Goal: Task Accomplishment & Management: Manage account settings

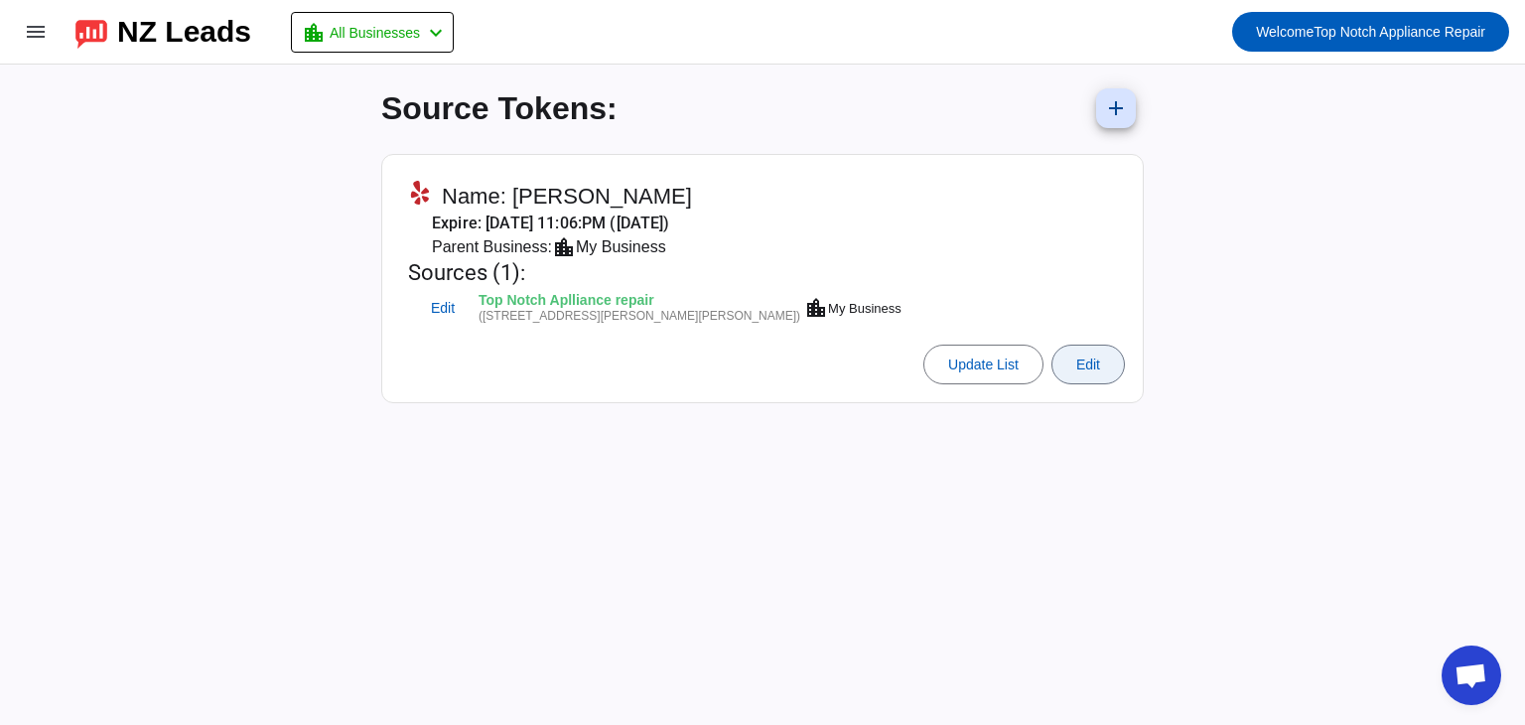
click at [1096, 362] on span "Edit" at bounding box center [1088, 364] width 24 height 16
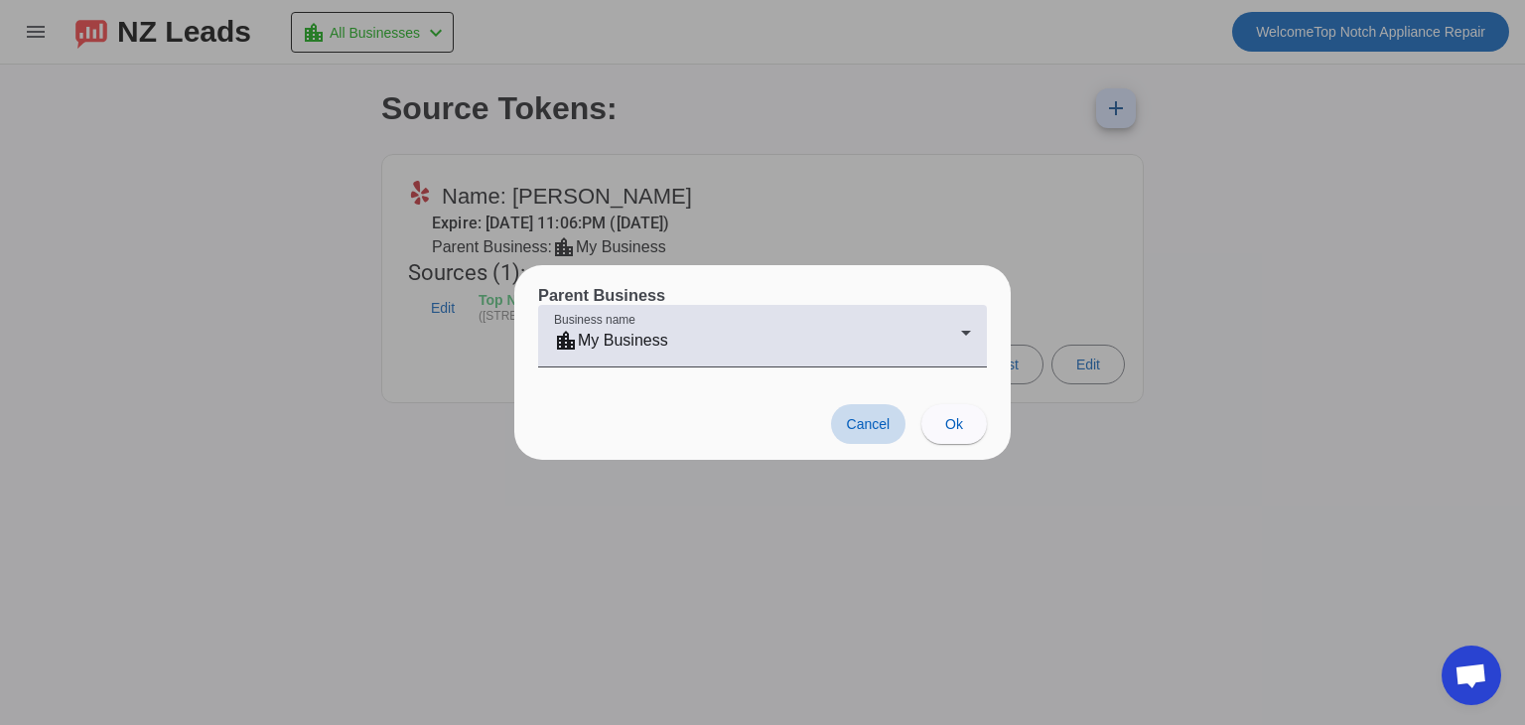
click at [882, 435] on span at bounding box center [868, 424] width 75 height 40
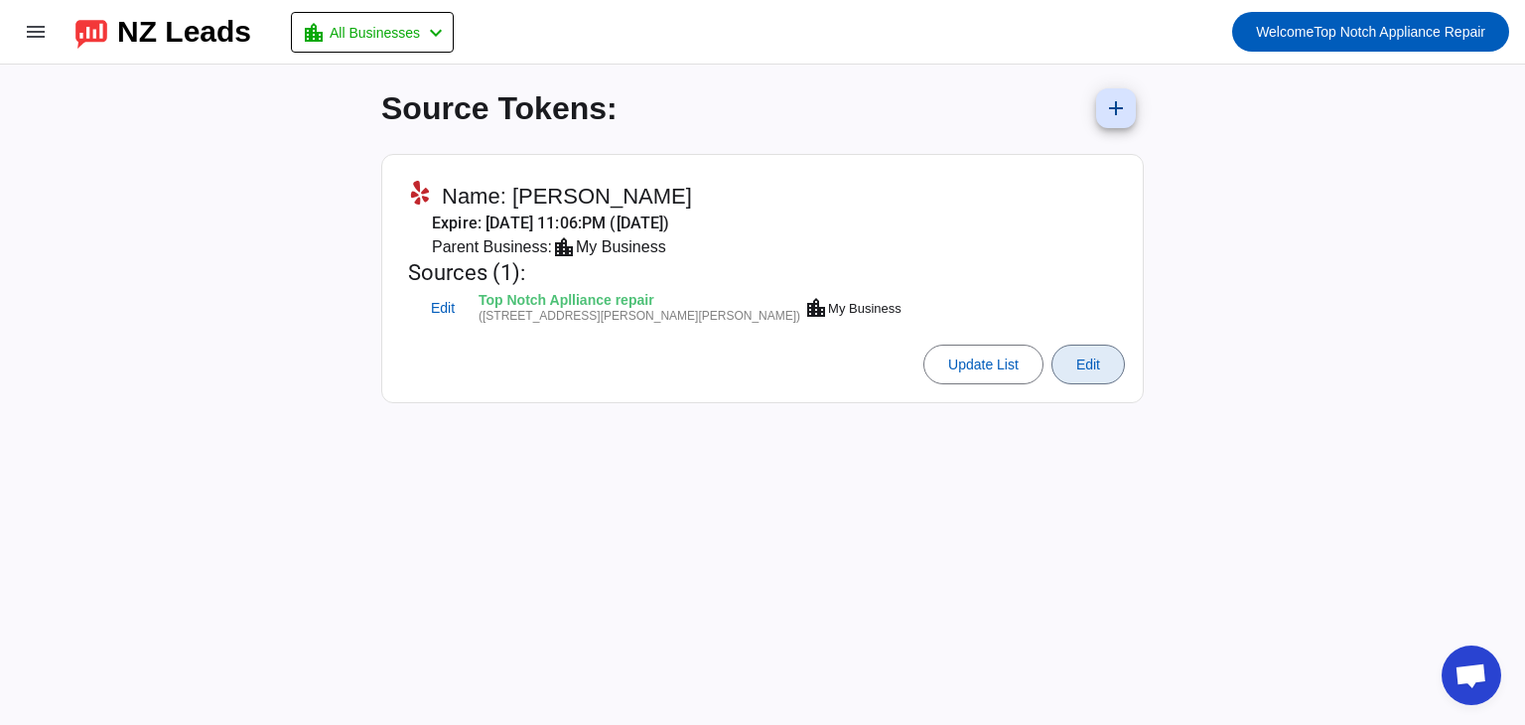
click at [985, 387] on mat-card-actions "Update List Edit" at bounding box center [762, 365] width 741 height 56
click at [1019, 363] on span at bounding box center [983, 364] width 118 height 48
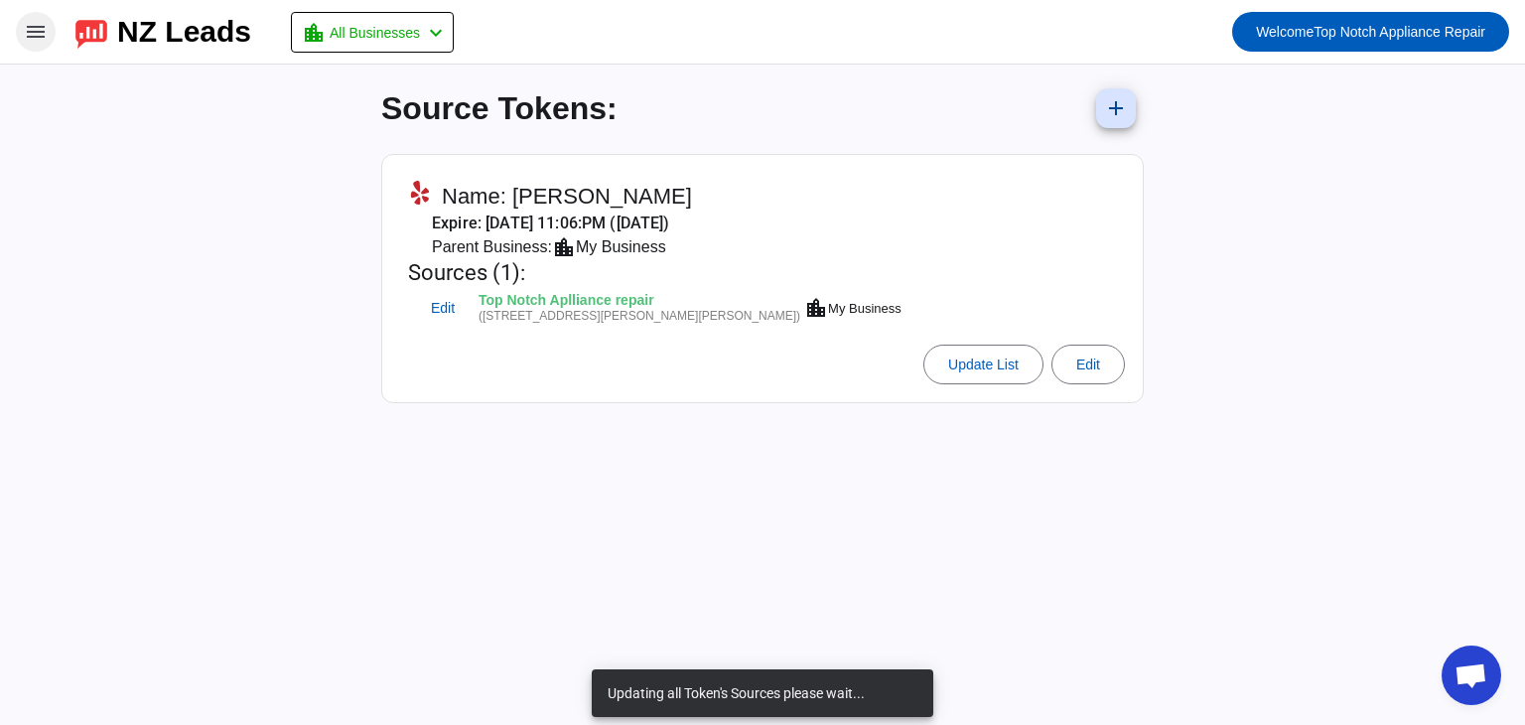
click at [44, 23] on mat-icon "menu" at bounding box center [36, 32] width 24 height 24
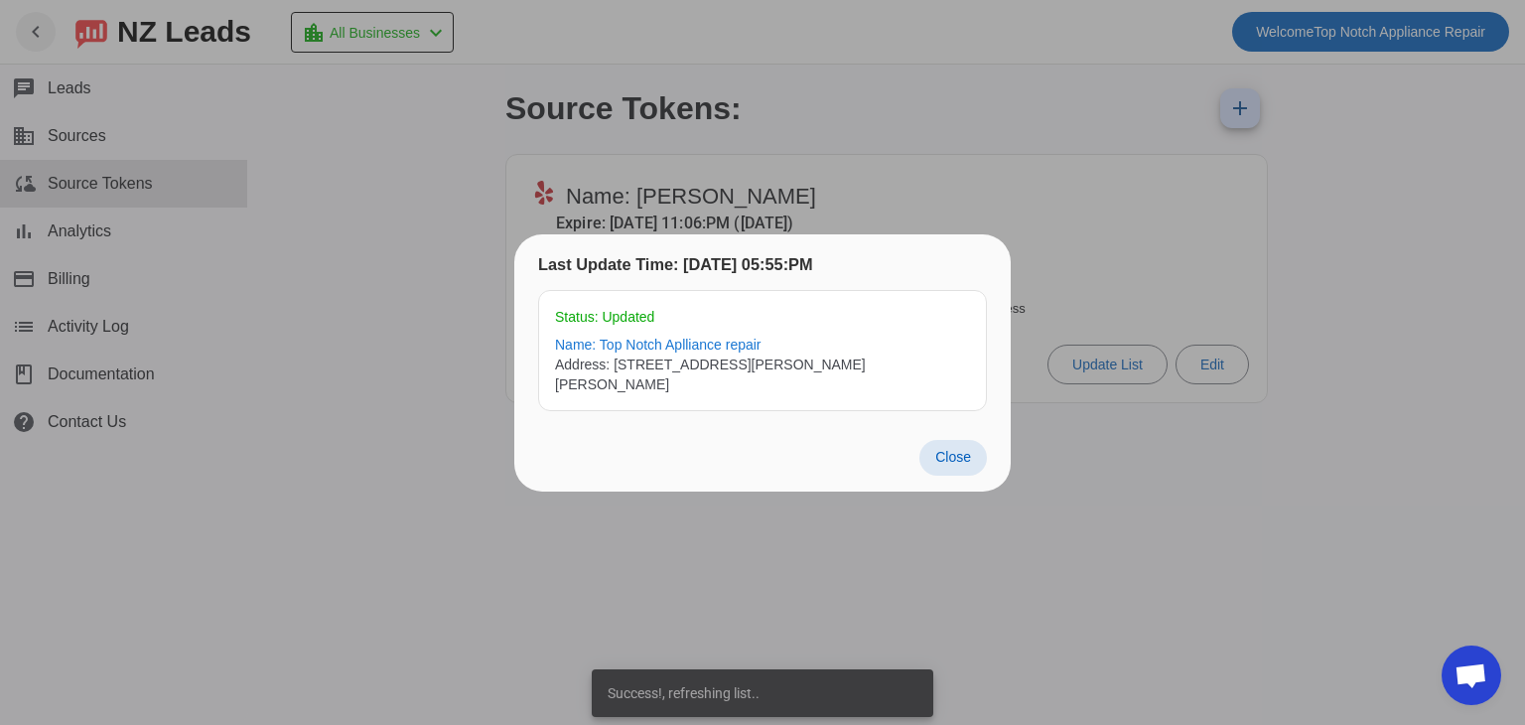
click at [953, 449] on span "Close" at bounding box center [953, 457] width 36 height 16
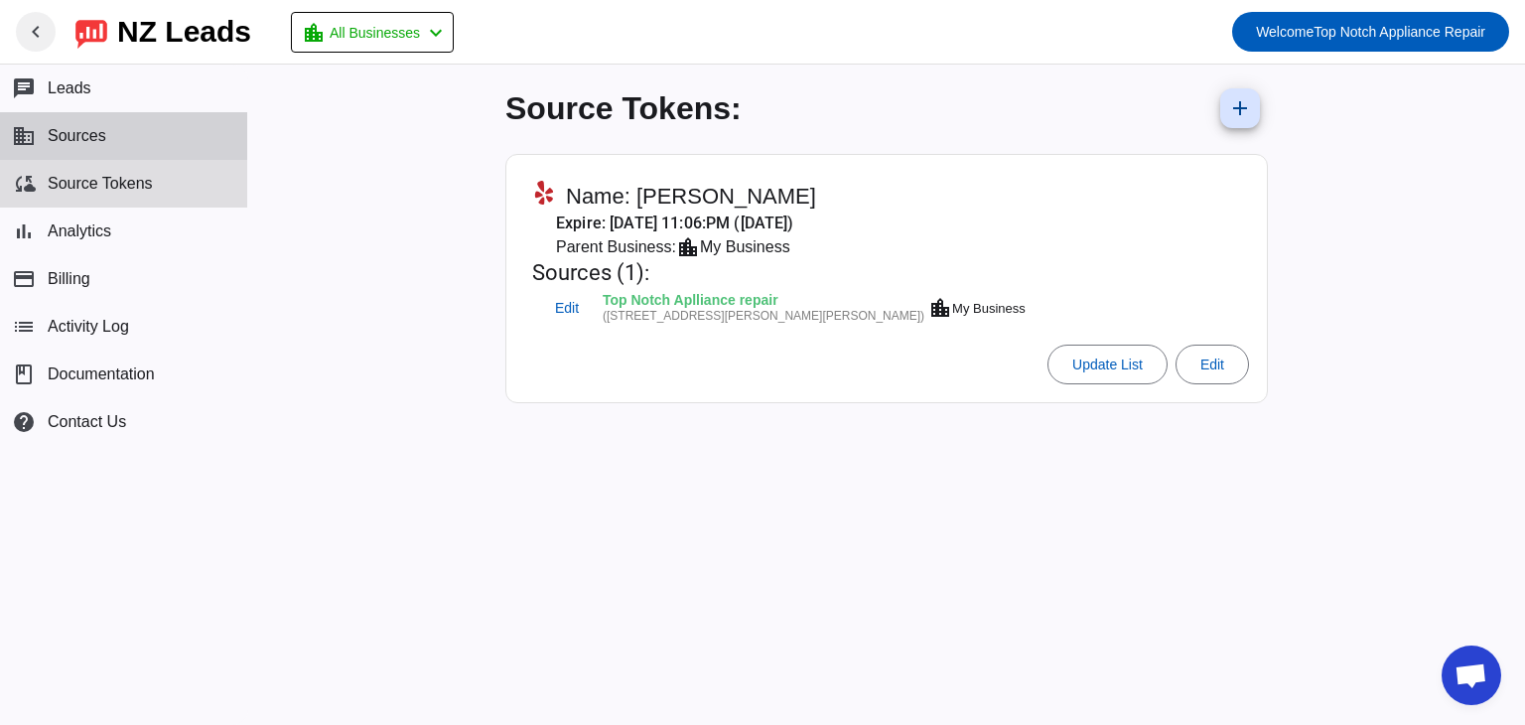
click at [134, 123] on button "business Sources" at bounding box center [123, 136] width 247 height 48
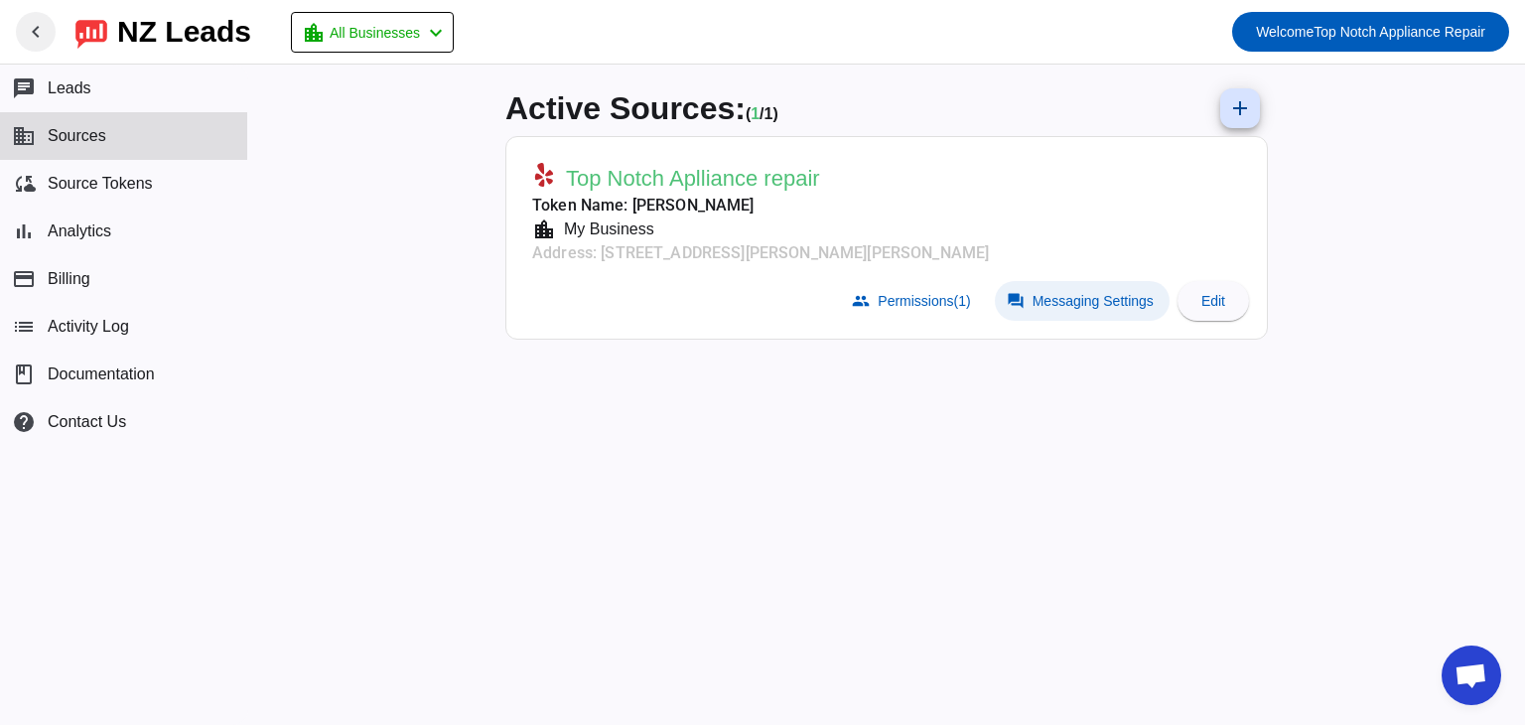
click at [1083, 313] on span at bounding box center [1082, 301] width 175 height 40
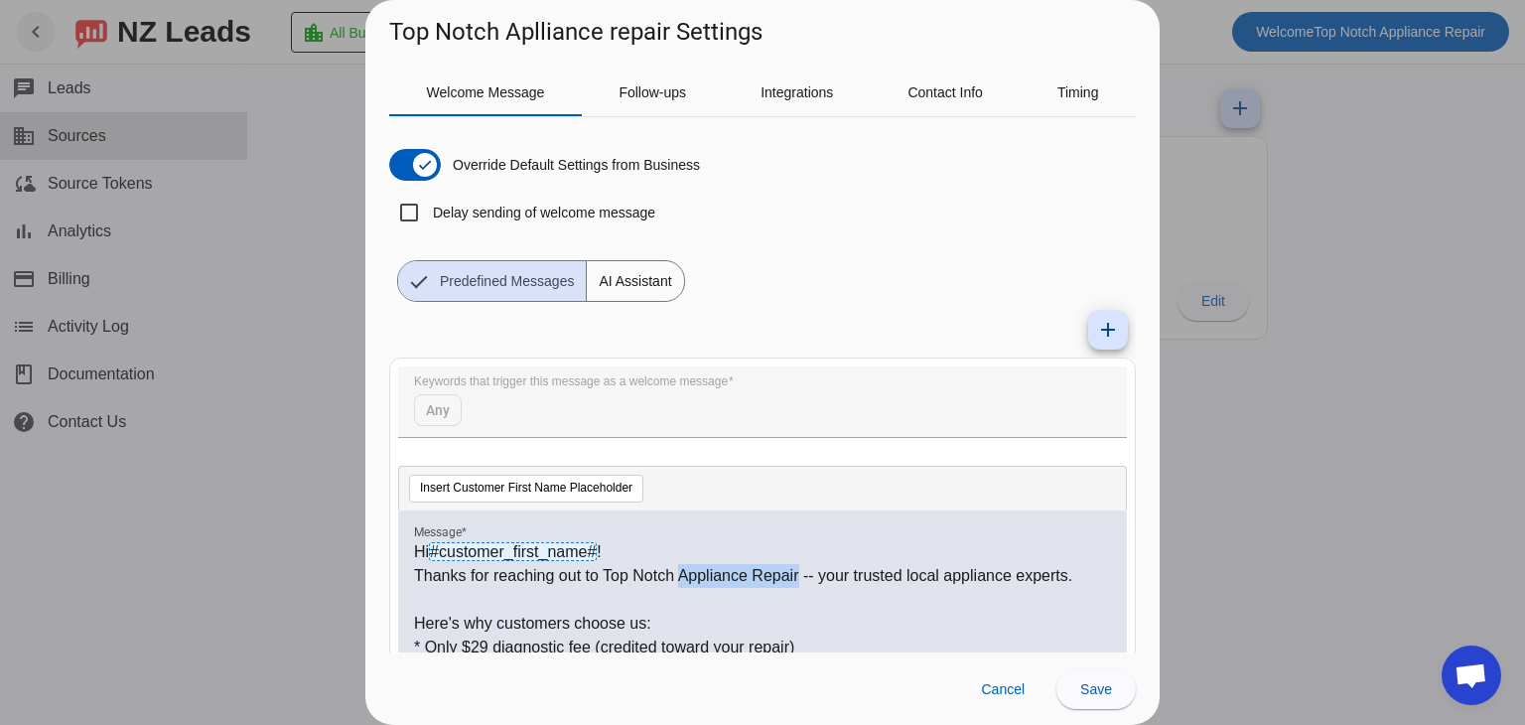
drag, startPoint x: 796, startPoint y: 571, endPoint x: 677, endPoint y: 578, distance: 119.3
click at [677, 578] on p "Thanks for reaching out to Top Notch Appliance Repair -- your trusted local app…" at bounding box center [762, 576] width 697 height 24
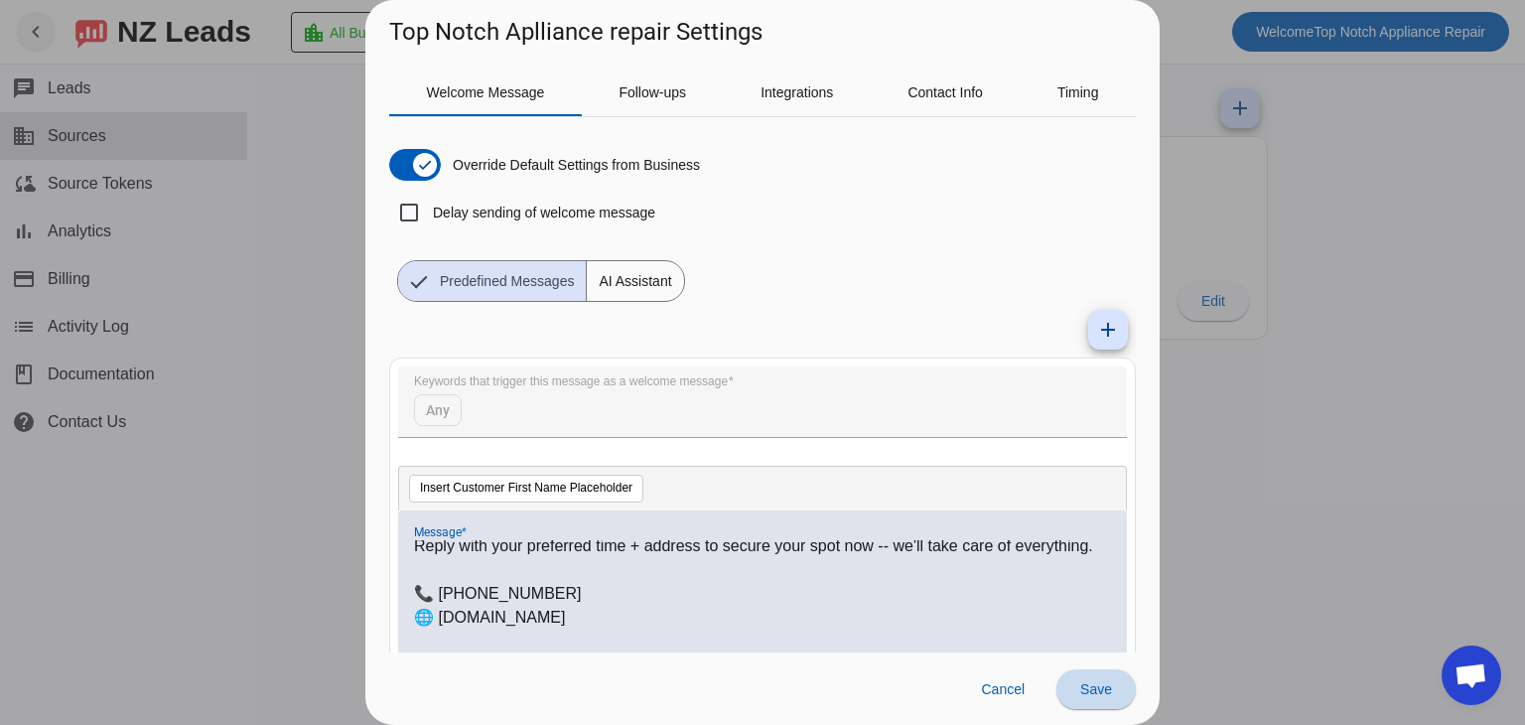
click at [1086, 681] on span "Save" at bounding box center [1096, 689] width 32 height 16
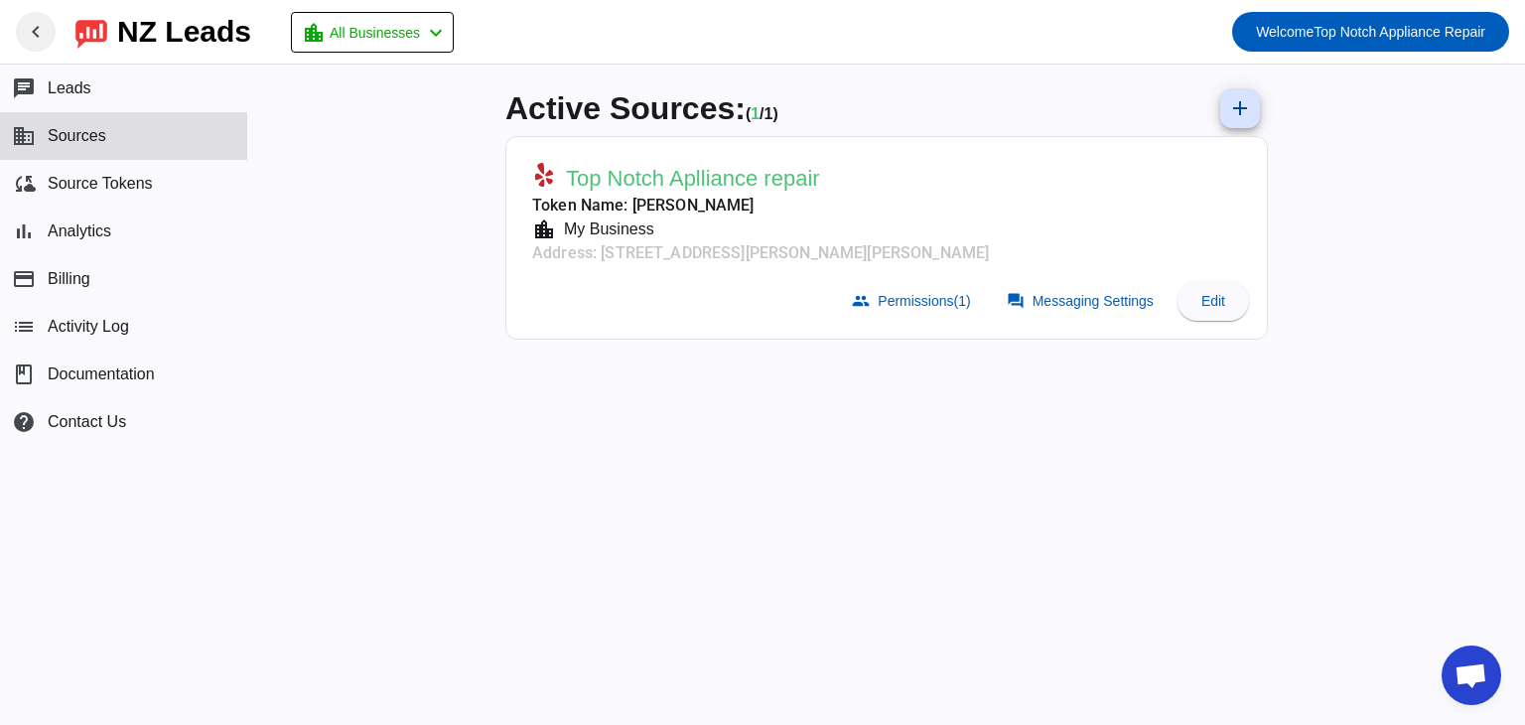
click at [657, 100] on span "Active Sources:" at bounding box center [625, 108] width 240 height 36
click at [1060, 310] on span at bounding box center [1082, 301] width 175 height 40
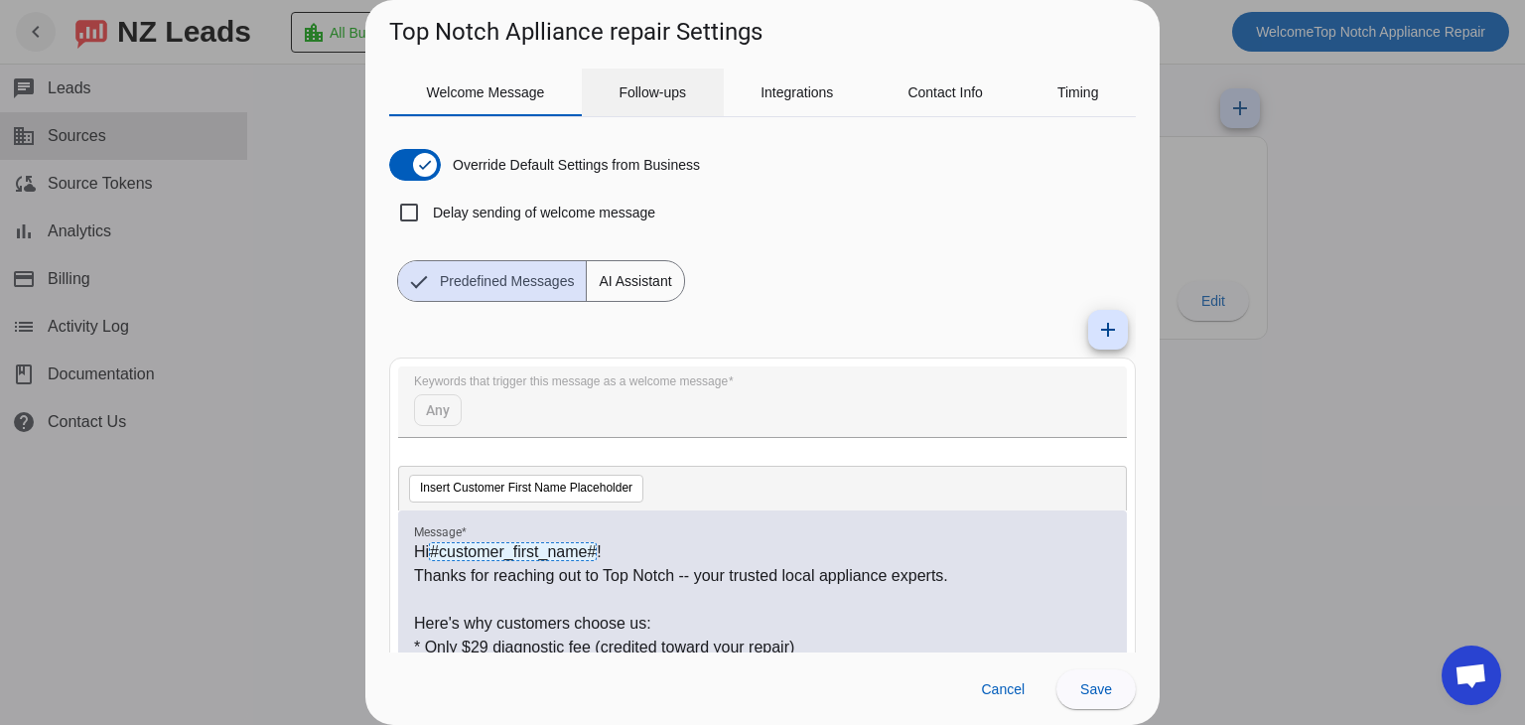
click at [677, 68] on span "Follow-ups" at bounding box center [652, 92] width 68 height 48
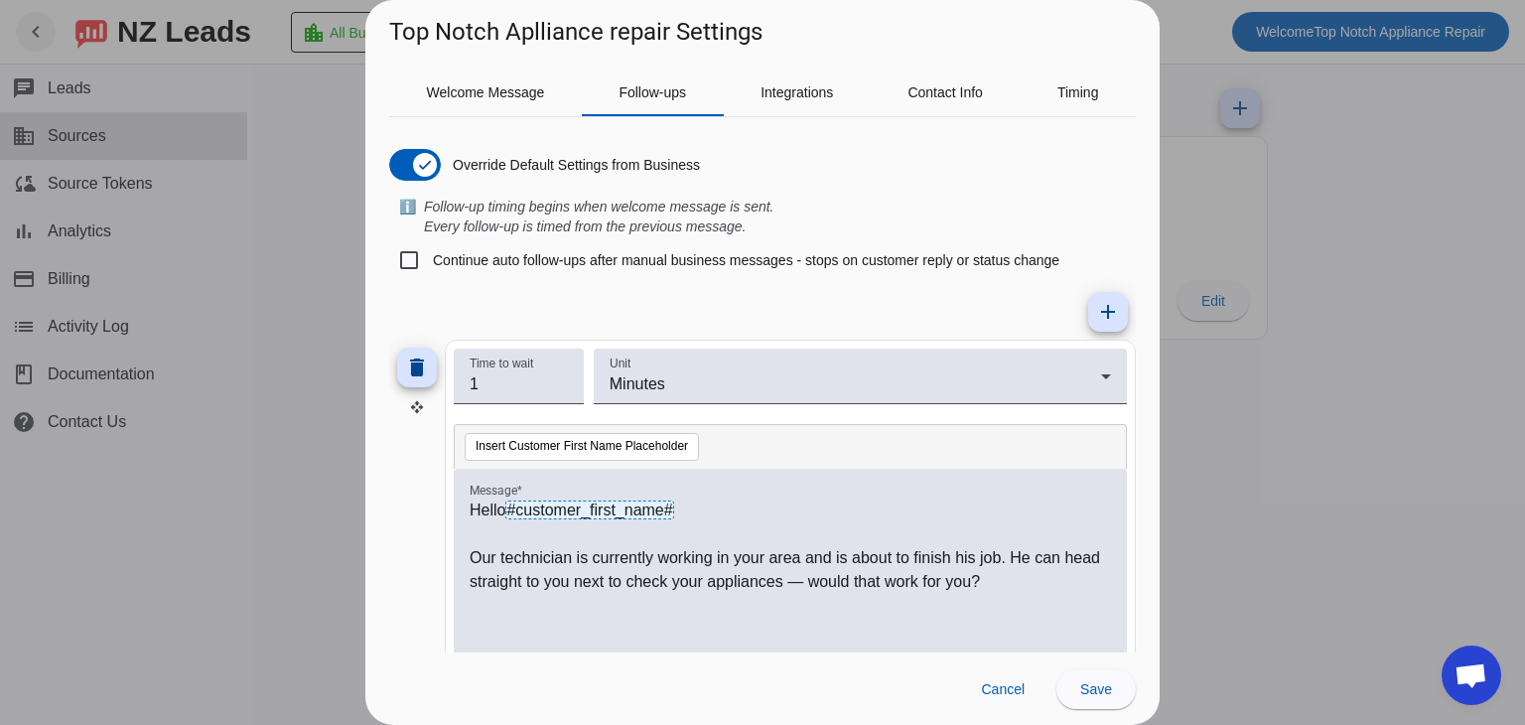
scroll to position [16, 0]
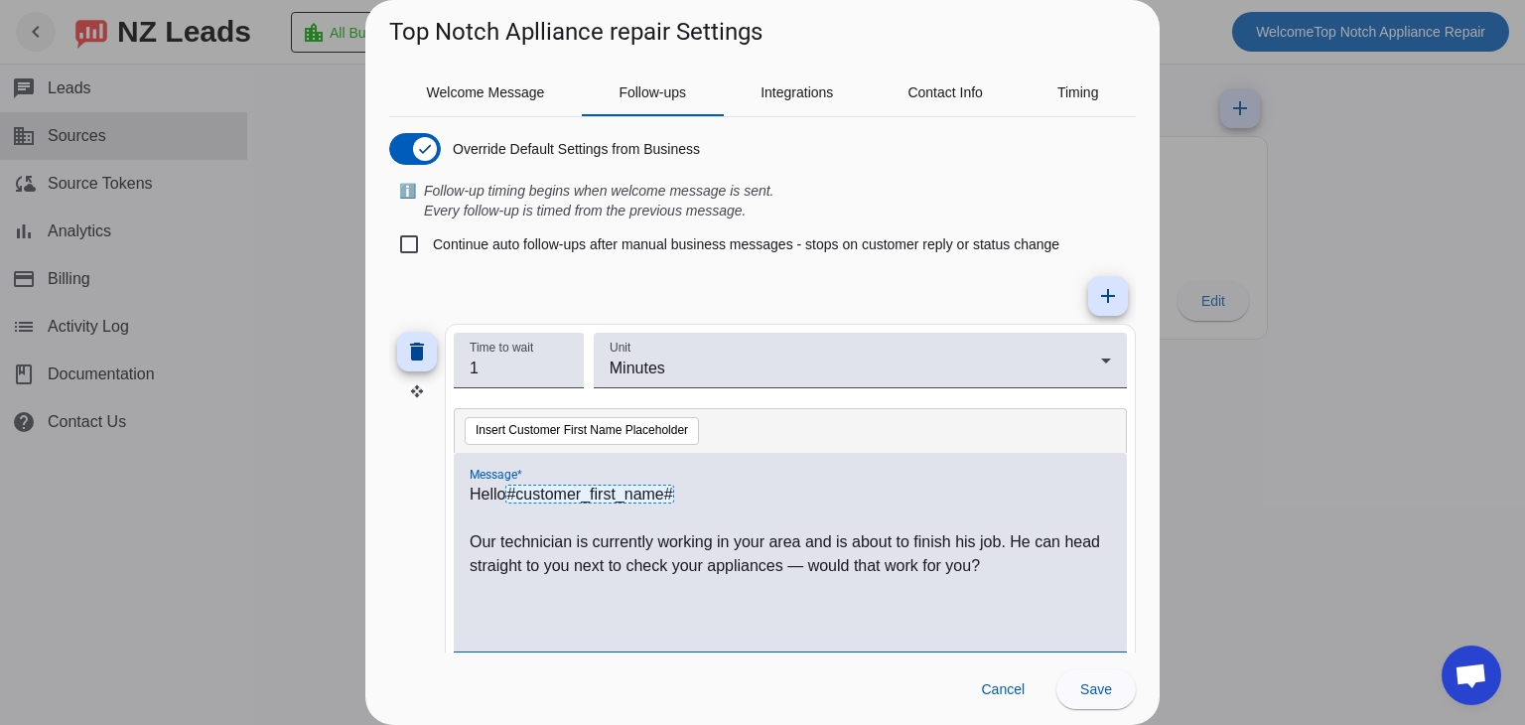
click at [709, 489] on p "Hello #customer_first_name#" at bounding box center [790, 494] width 641 height 24
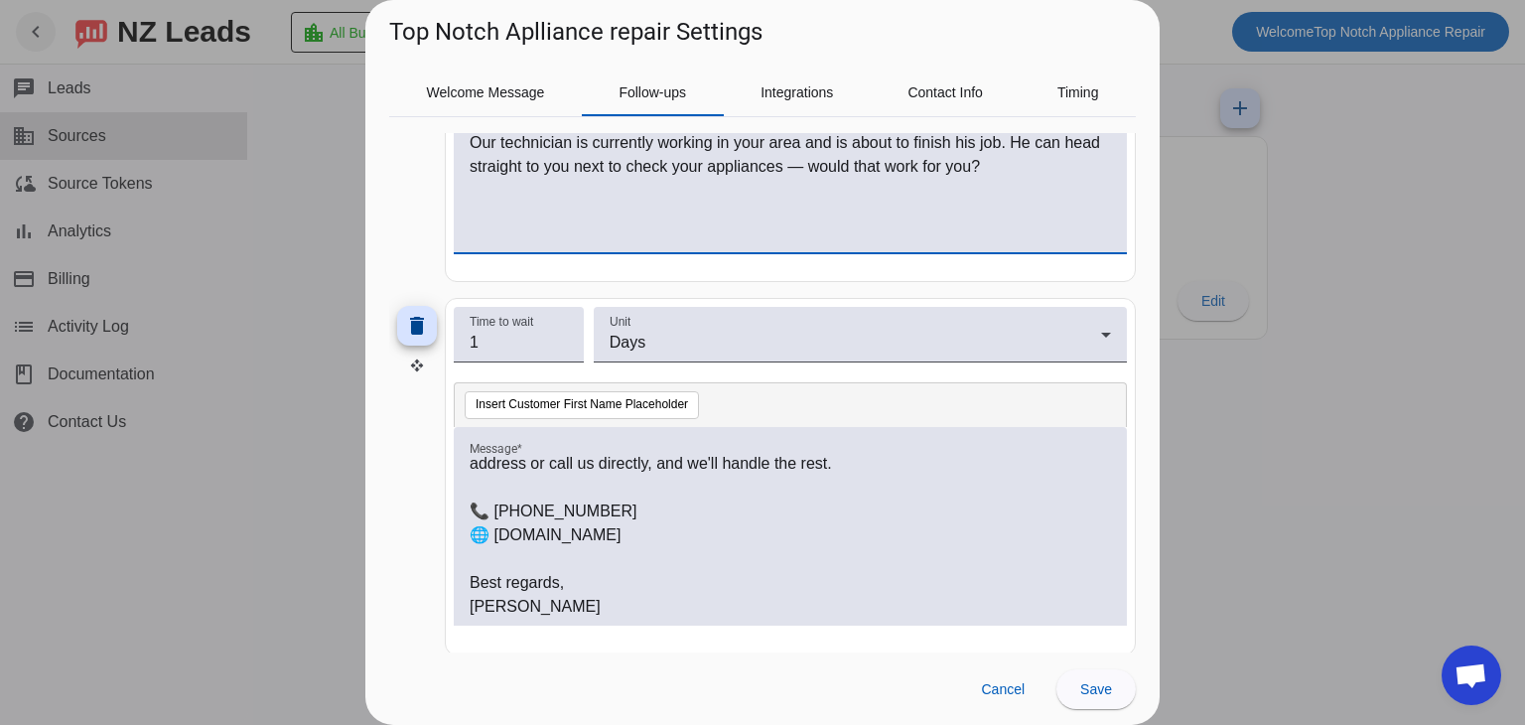
scroll to position [2, 0]
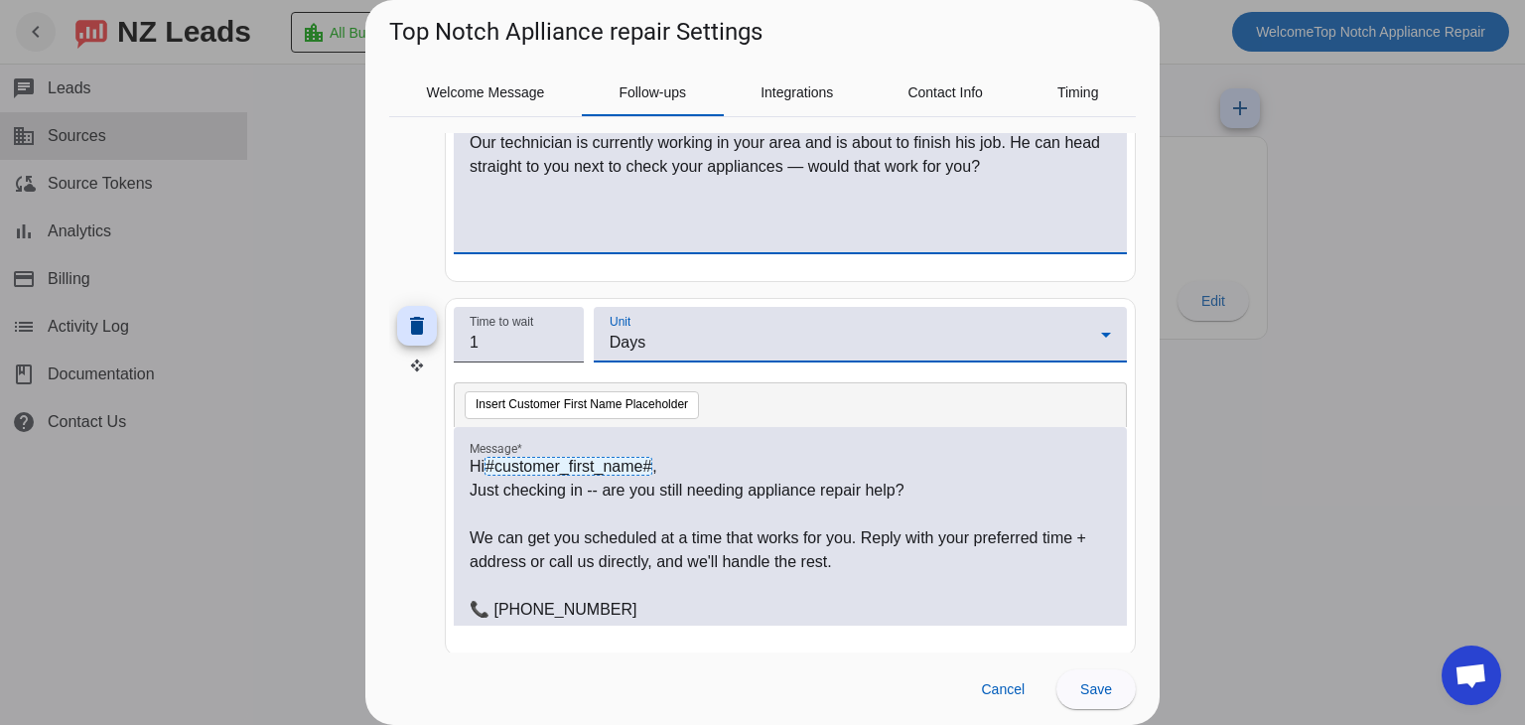
click at [624, 331] on div "Days" at bounding box center [854, 343] width 491 height 24
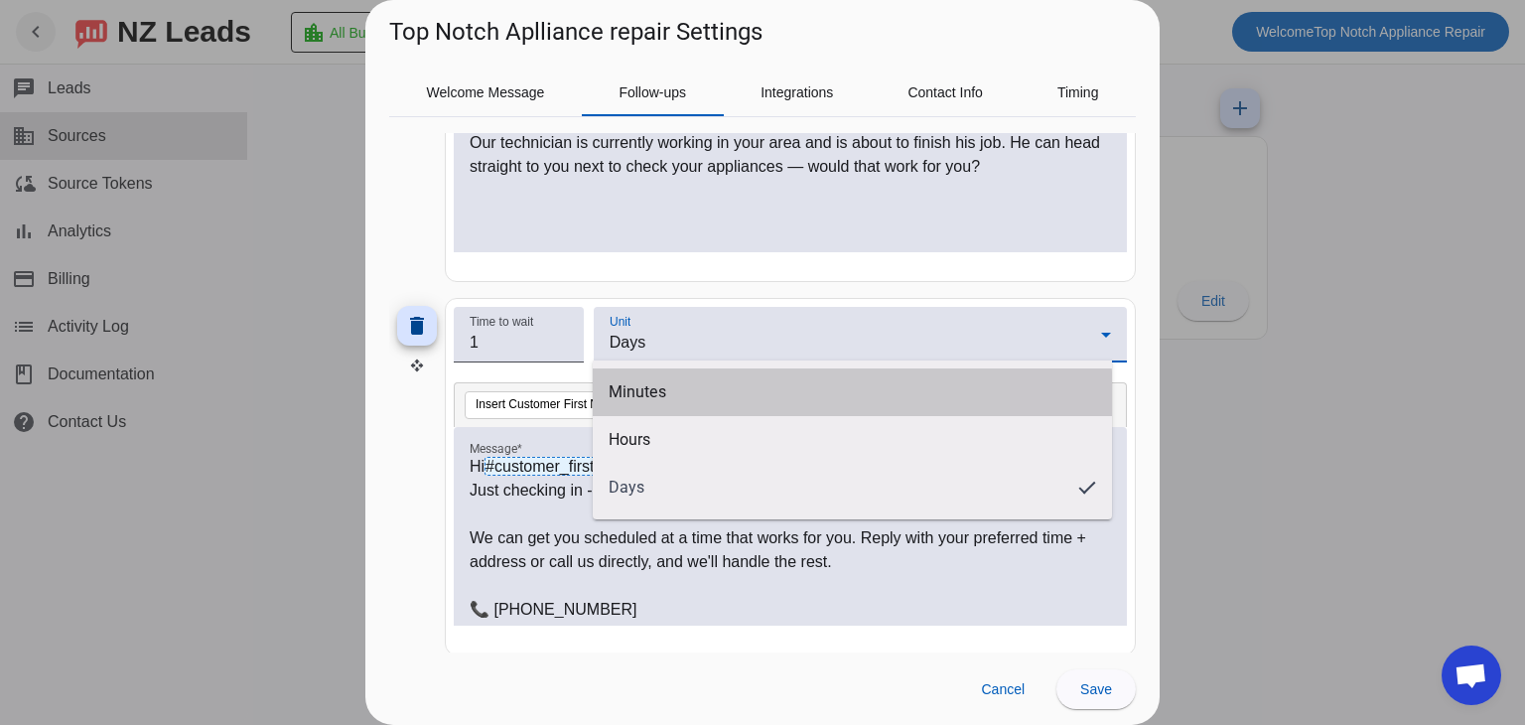
click at [683, 413] on mat-option "Minutes" at bounding box center [852, 392] width 519 height 48
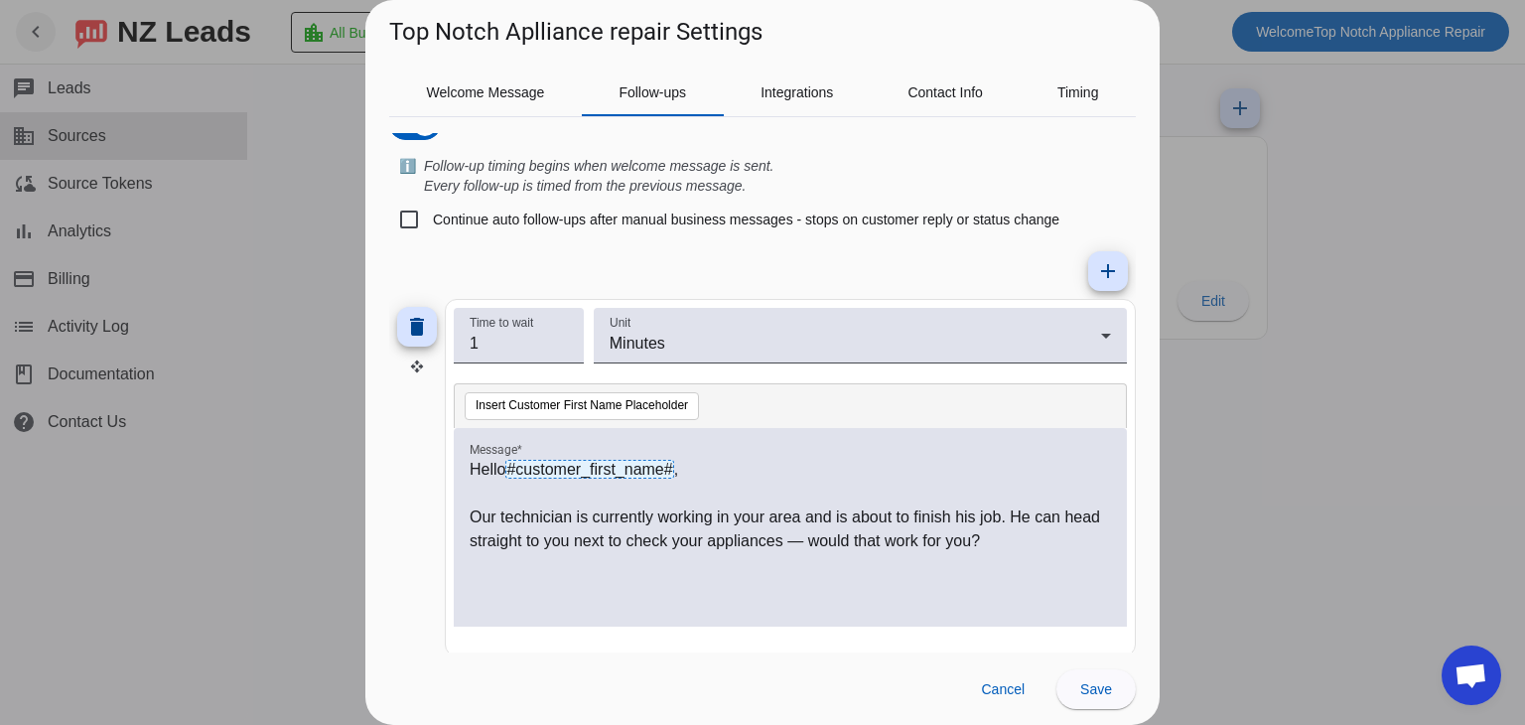
scroll to position [0, 0]
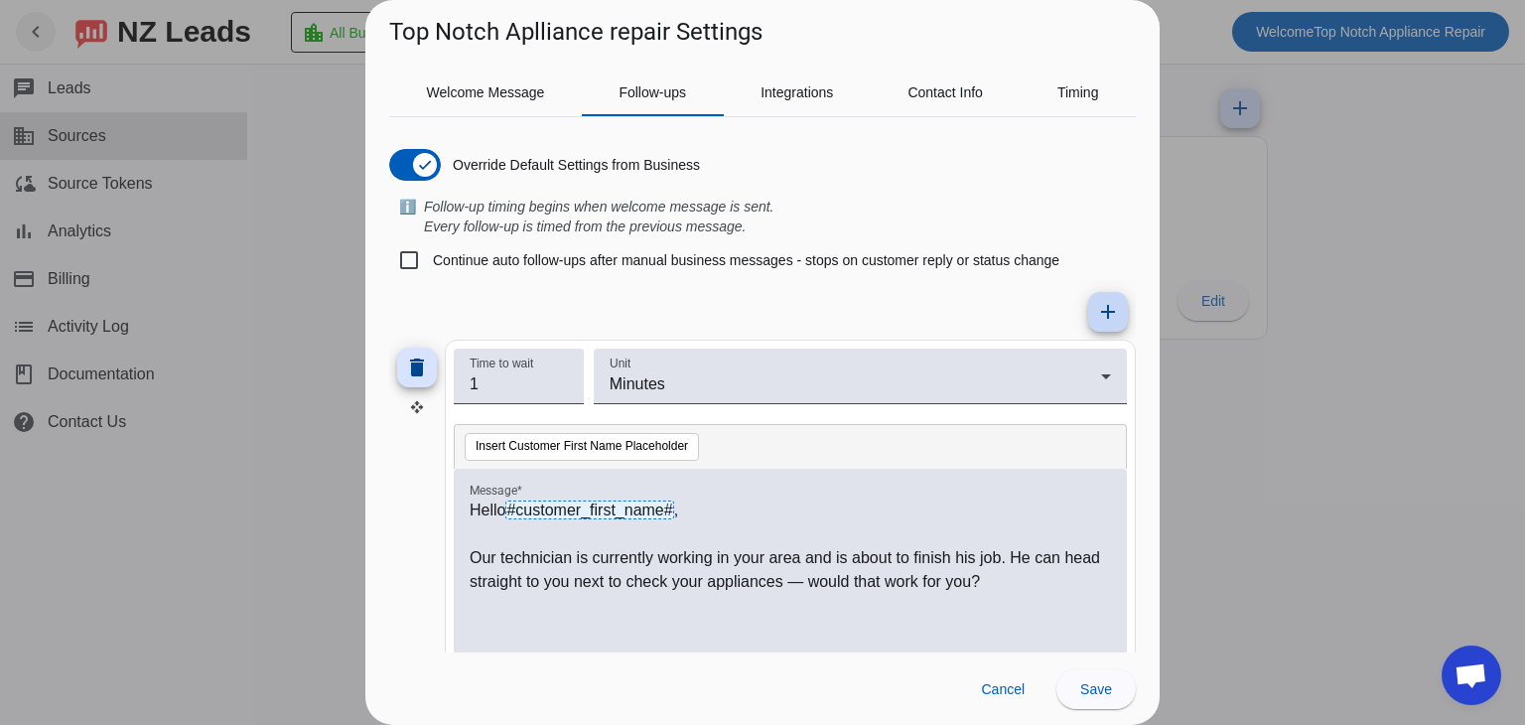
click at [1096, 306] on mat-icon "add" at bounding box center [1108, 312] width 24 height 24
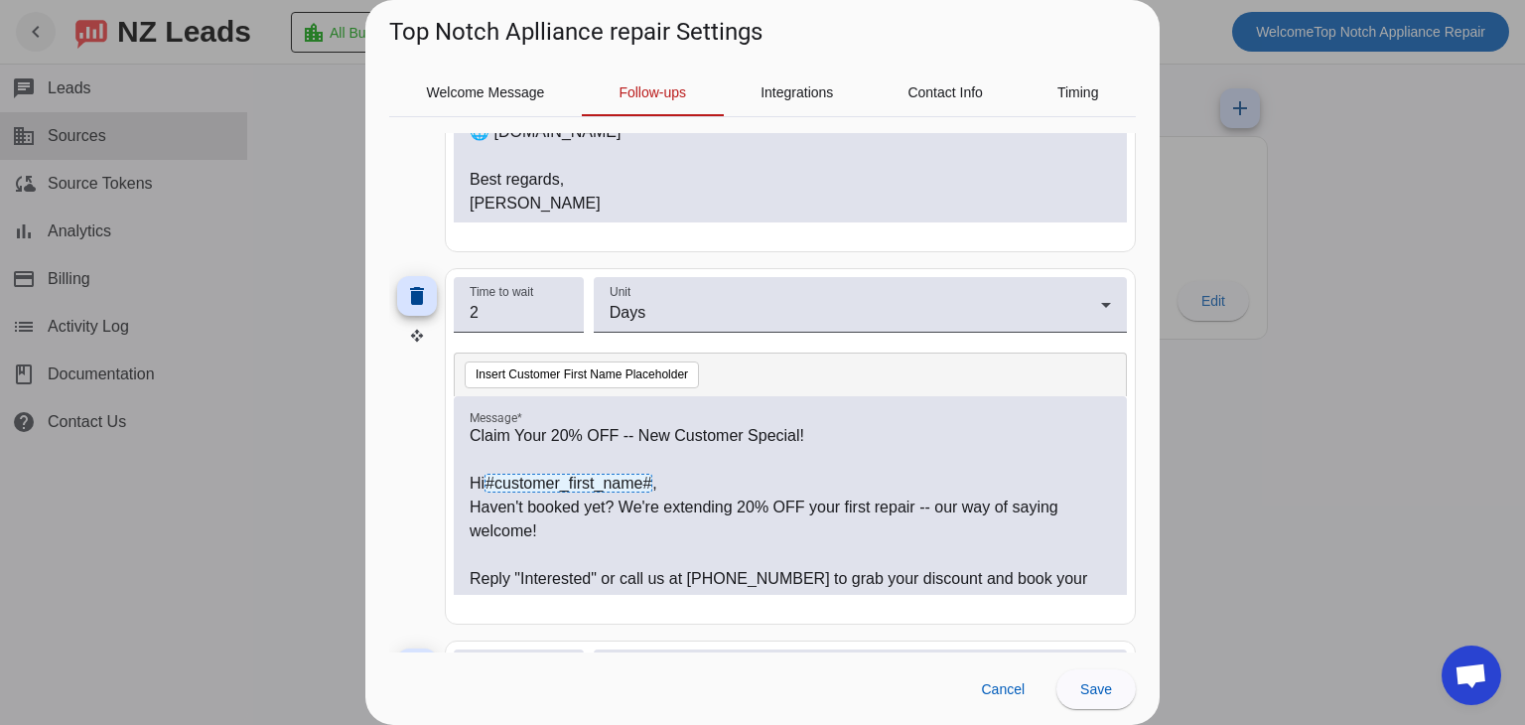
scroll to position [1174, 0]
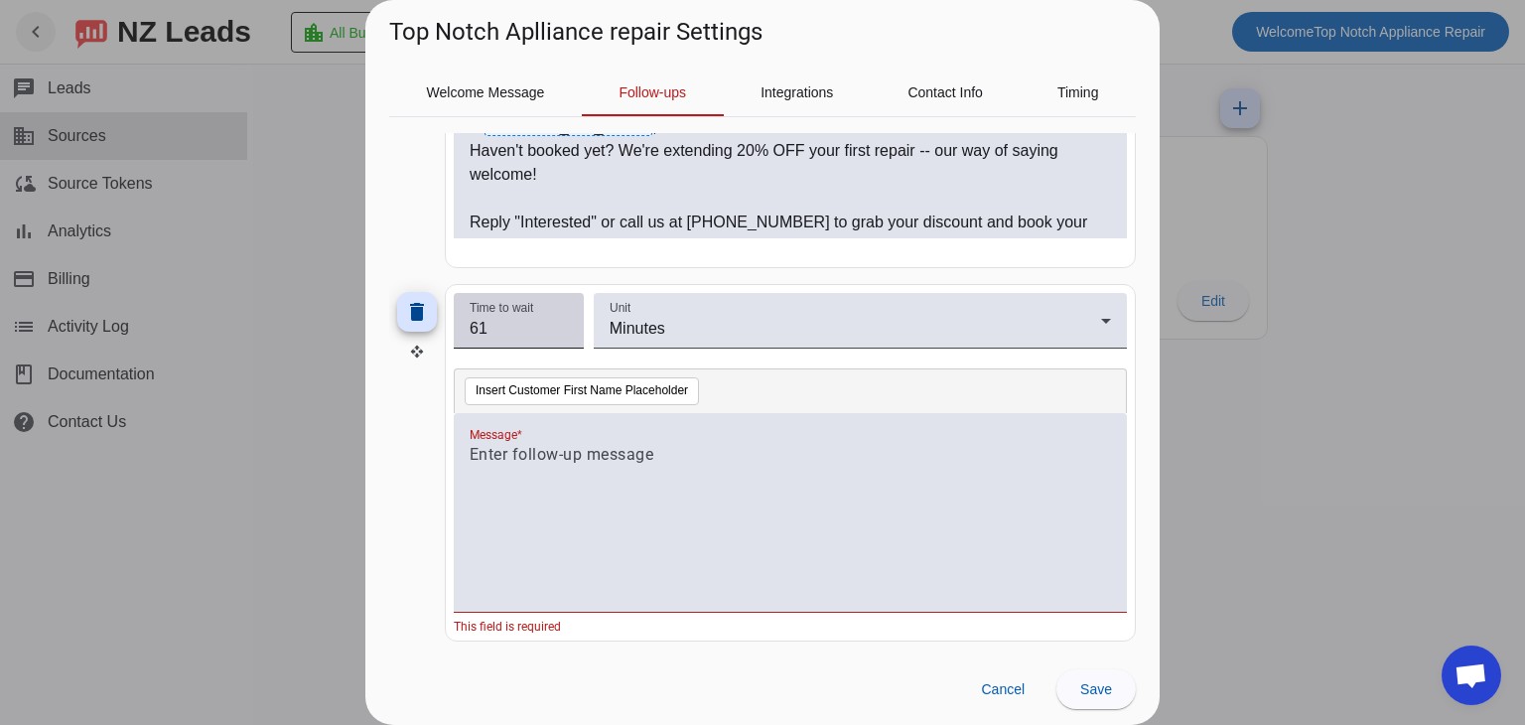
click at [558, 317] on input "61" at bounding box center [519, 329] width 98 height 24
drag, startPoint x: 527, startPoint y: 325, endPoint x: 326, endPoint y: 323, distance: 201.5
click at [326, 323] on div "Top Notch Aplliance repair Settings Welcome Message Follow-ups Integrations Con…" at bounding box center [762, 362] width 1525 height 725
type input "1"
drag, startPoint x: 721, startPoint y: 471, endPoint x: 397, endPoint y: 399, distance: 331.4
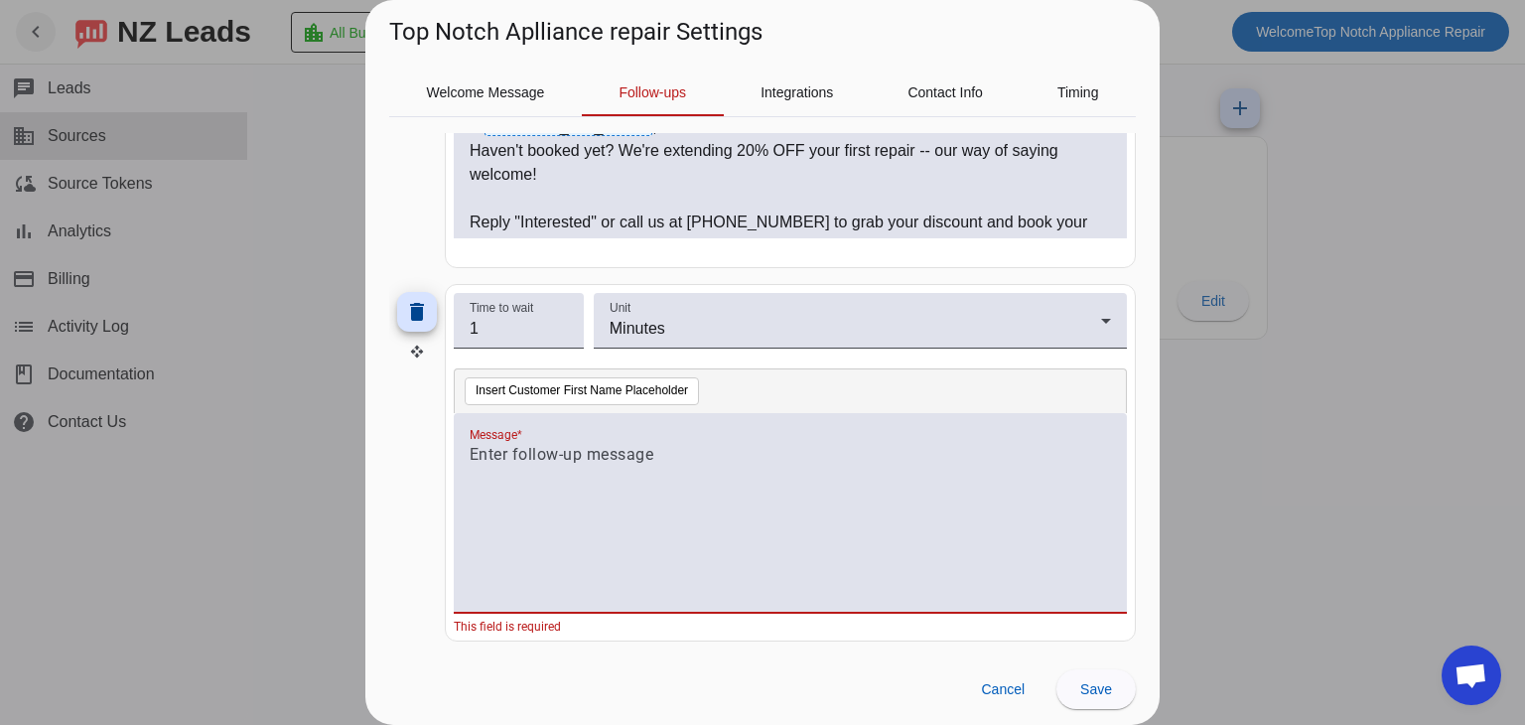
click at [397, 399] on div "delete Time to wait 1 Unit Minutes Insert Customer First Name Placeholder Messa…" at bounding box center [762, 462] width 746 height 357
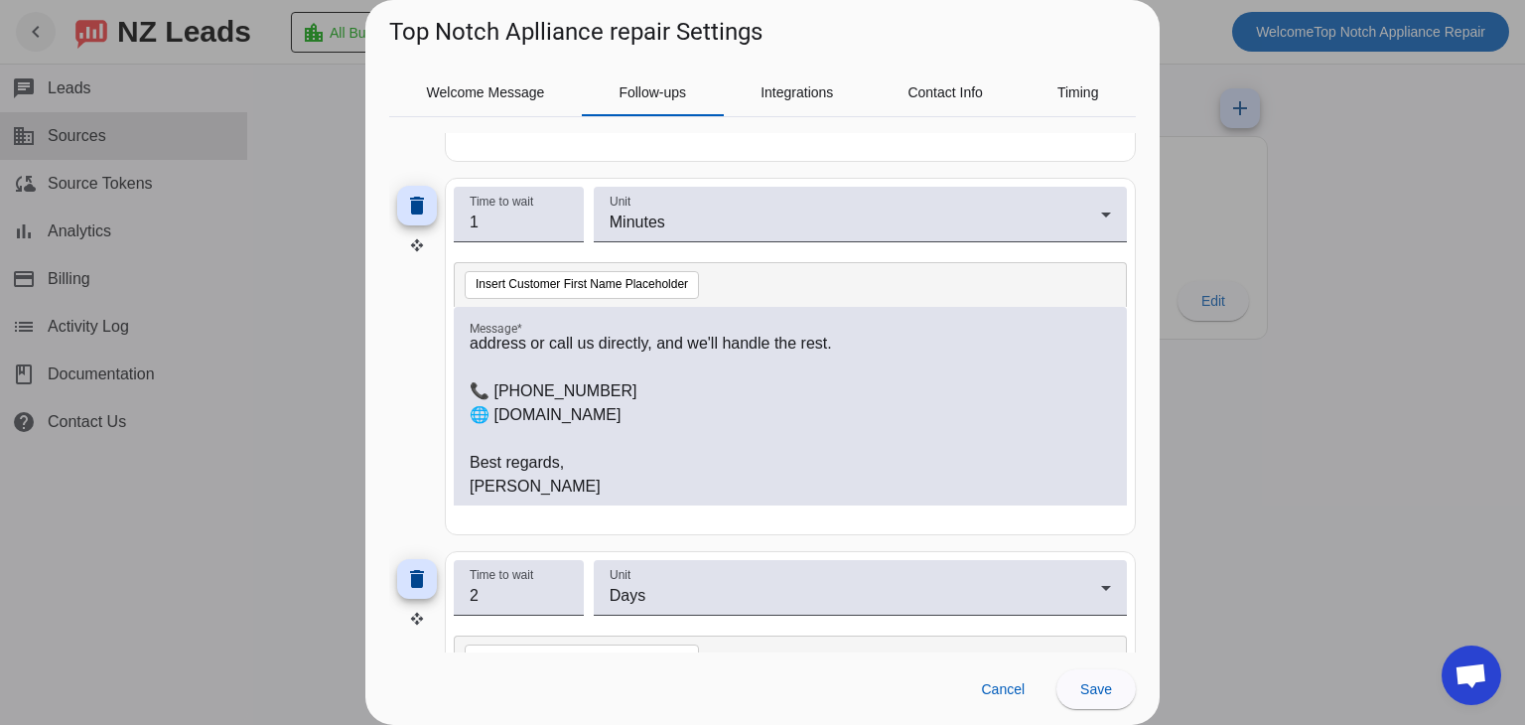
scroll to position [519, 0]
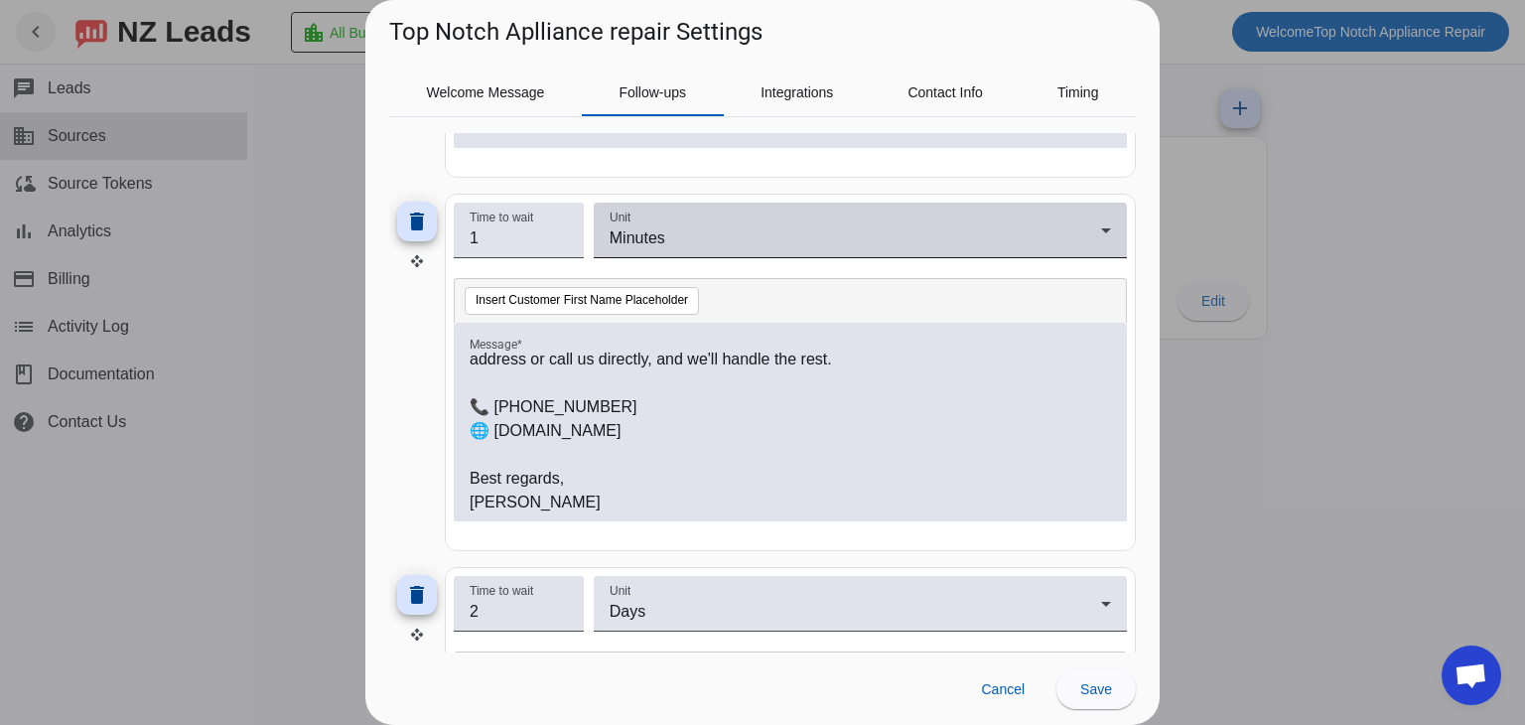
click at [785, 231] on div "Minutes" at bounding box center [854, 238] width 491 height 24
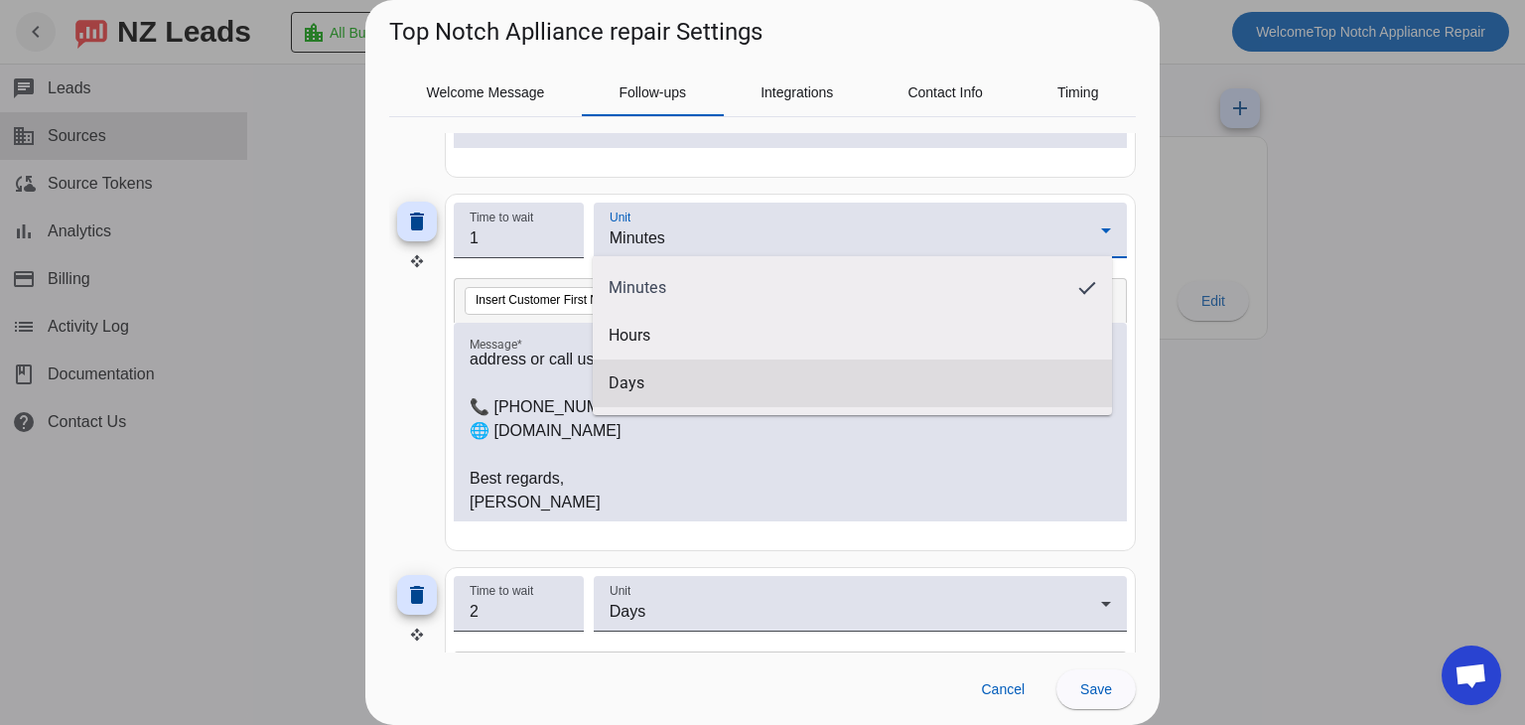
click at [724, 394] on mat-option "Days" at bounding box center [852, 383] width 519 height 48
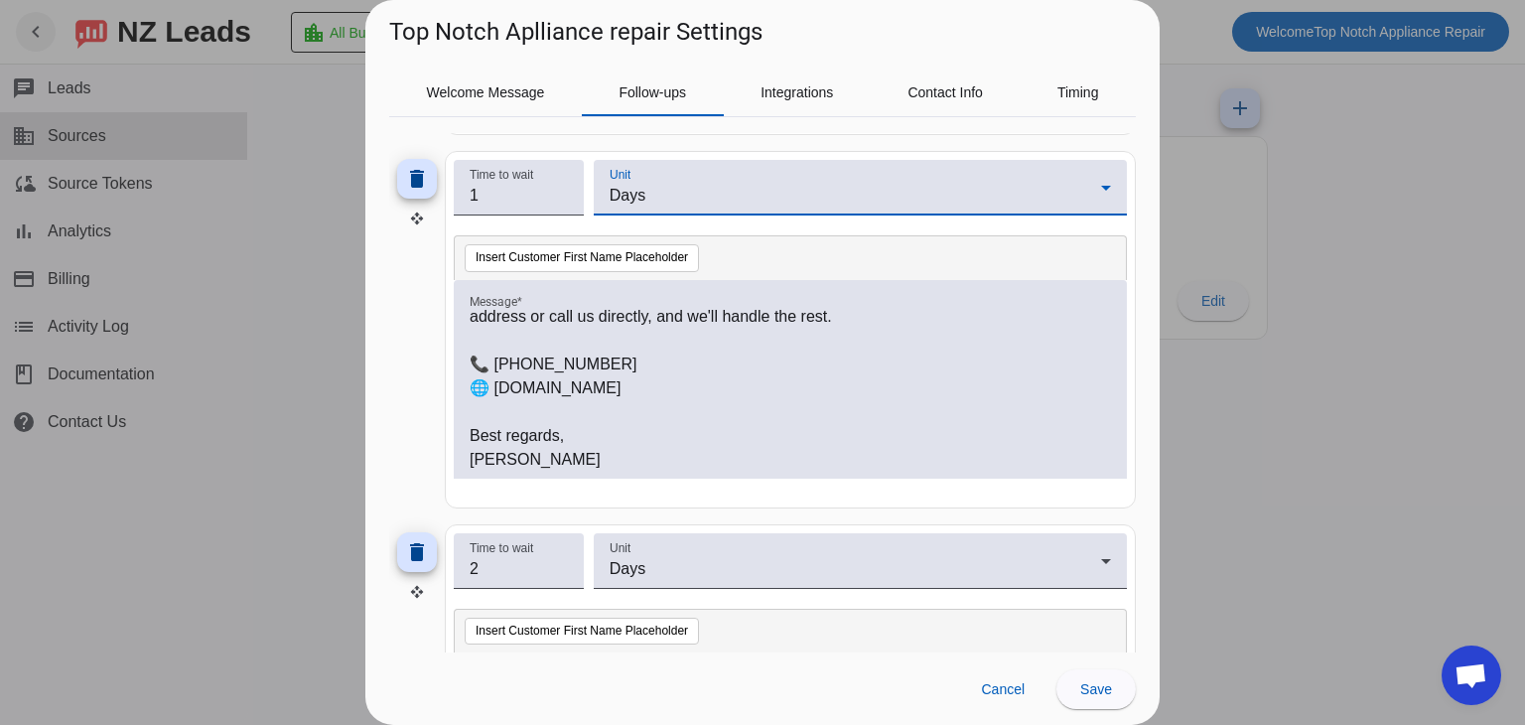
scroll to position [563, 0]
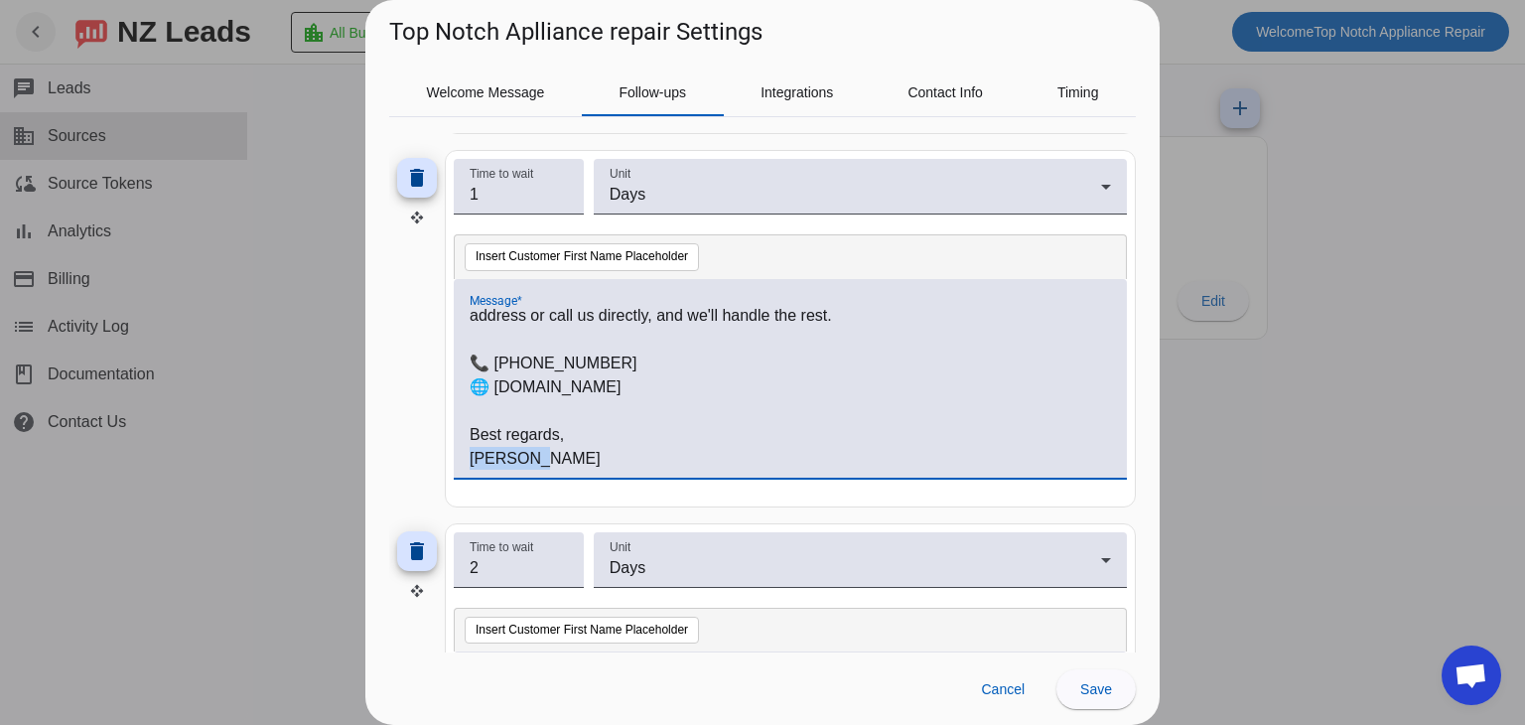
drag, startPoint x: 542, startPoint y: 455, endPoint x: 456, endPoint y: 455, distance: 86.4
click at [456, 455] on div "Hi #customer_first_name# , Just checking in -- are you still needing appliance …" at bounding box center [790, 378] width 673 height 199
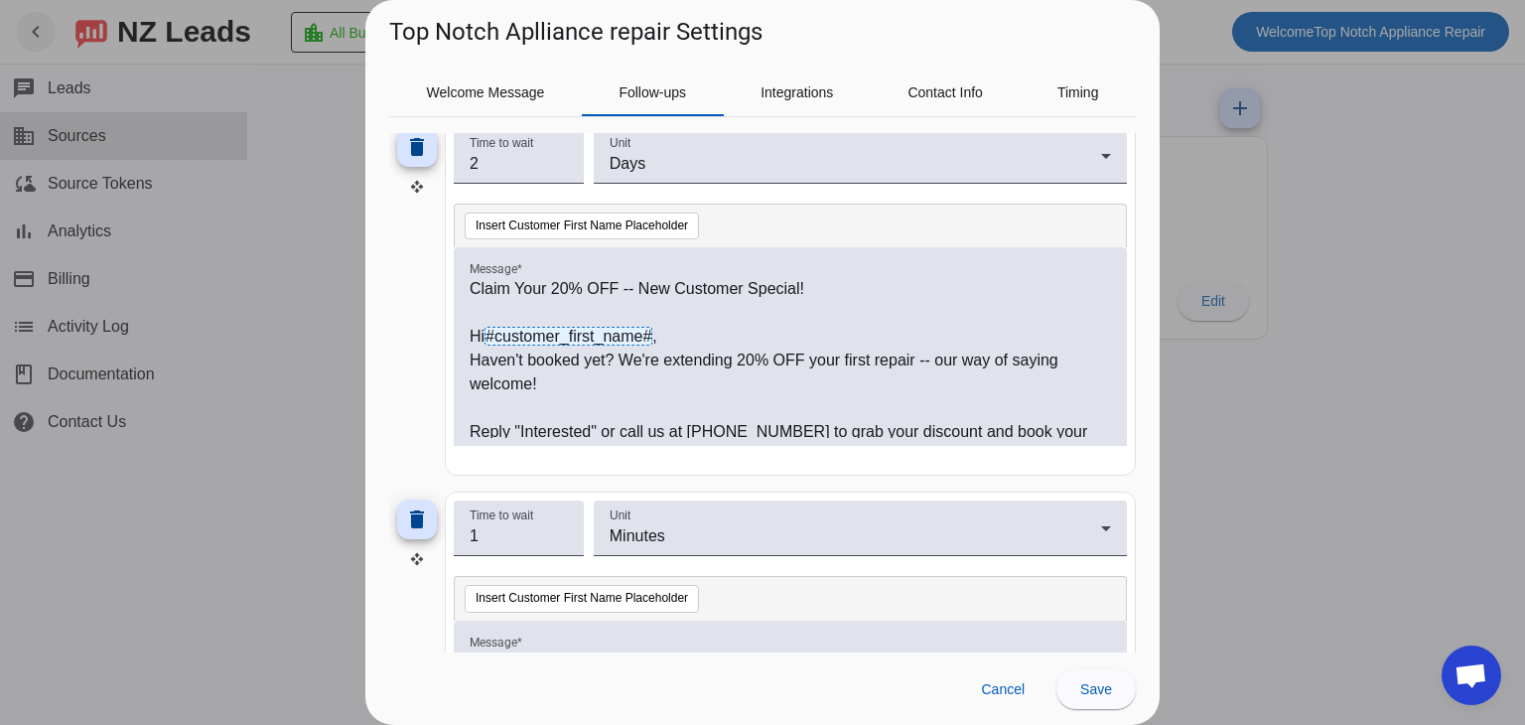
scroll to position [124, 0]
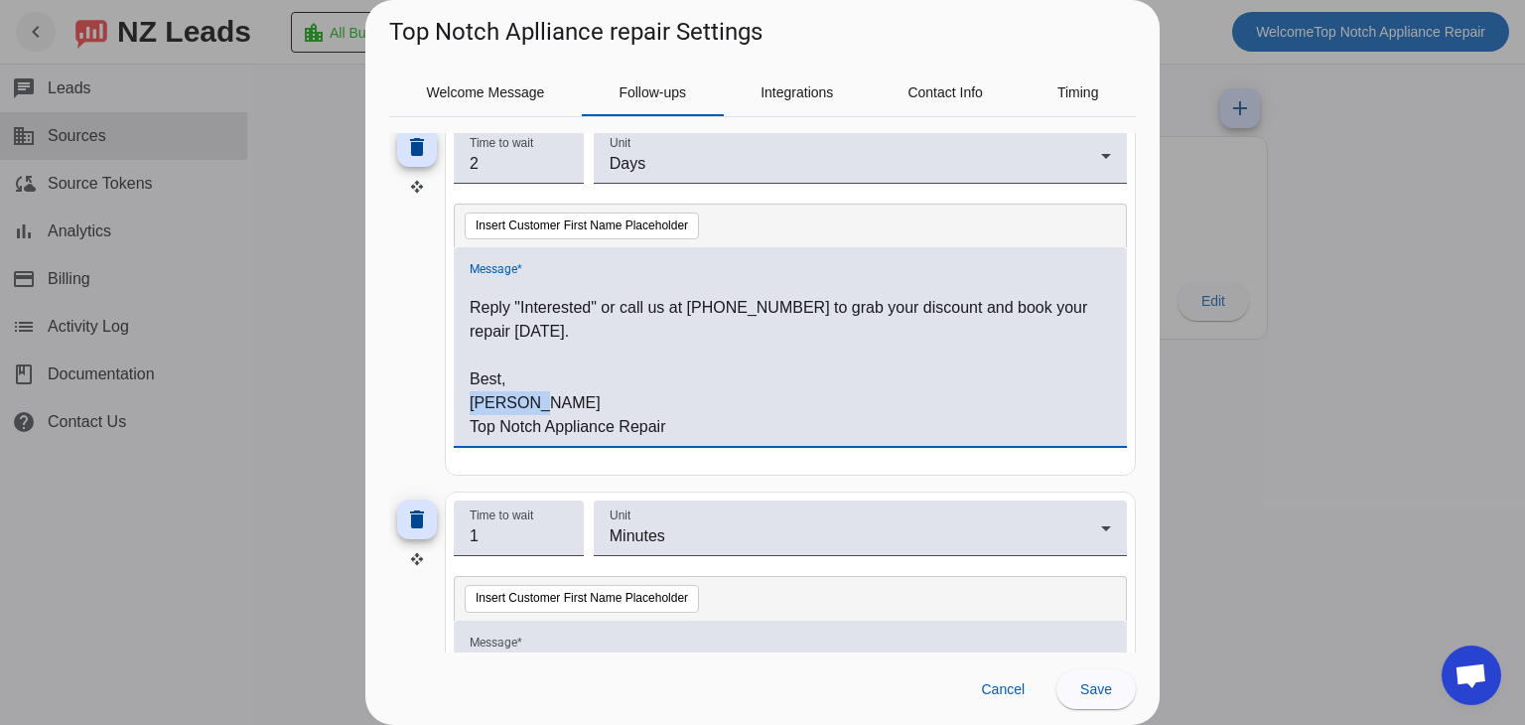
drag, startPoint x: 527, startPoint y: 398, endPoint x: 458, endPoint y: 399, distance: 69.5
click at [458, 399] on div "Claim Your 20% OFF -- New Customer Special! Hi #customer_first_name# , Haven't …" at bounding box center [790, 346] width 673 height 199
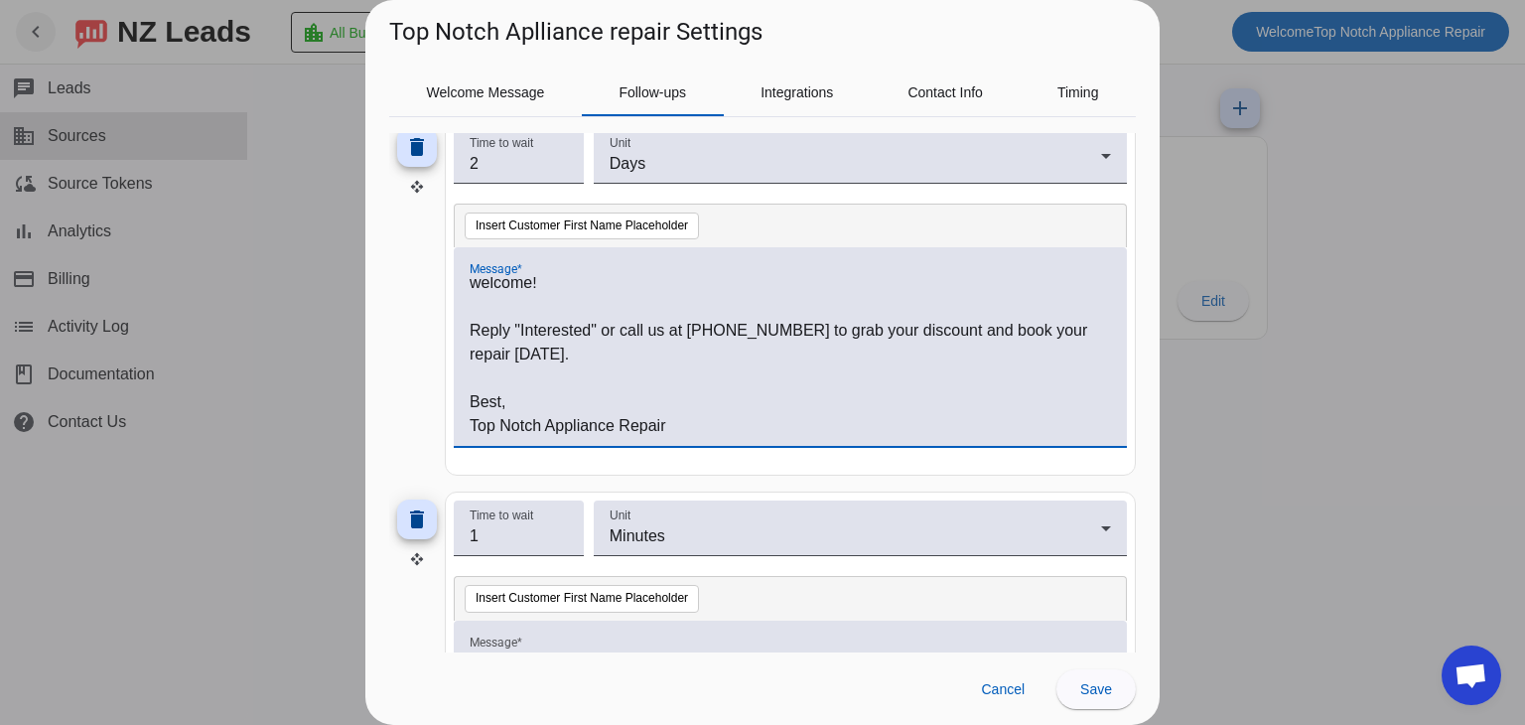
scroll to position [100, 0]
click at [730, 423] on p "Top Notch Appliance Repair" at bounding box center [790, 427] width 641 height 24
drag, startPoint x: 704, startPoint y: 423, endPoint x: 449, endPoint y: 425, distance: 255.1
click at [449, 425] on mat-card "Time to wait 2 Unit Days Insert Customer First Name Placeholder Message * Claim…" at bounding box center [790, 297] width 691 height 357
copy p "Top Notch Appliance Repair."
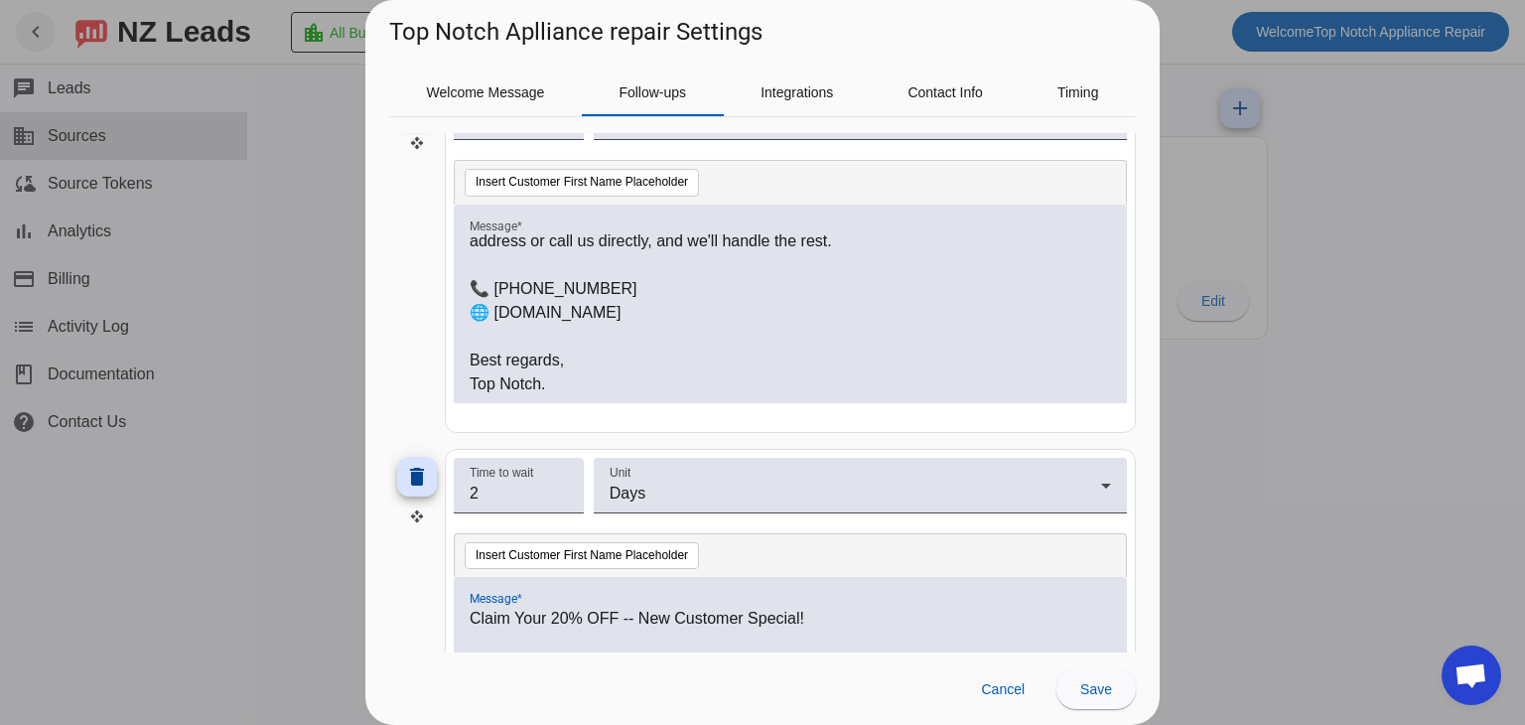
scroll to position [715, 0]
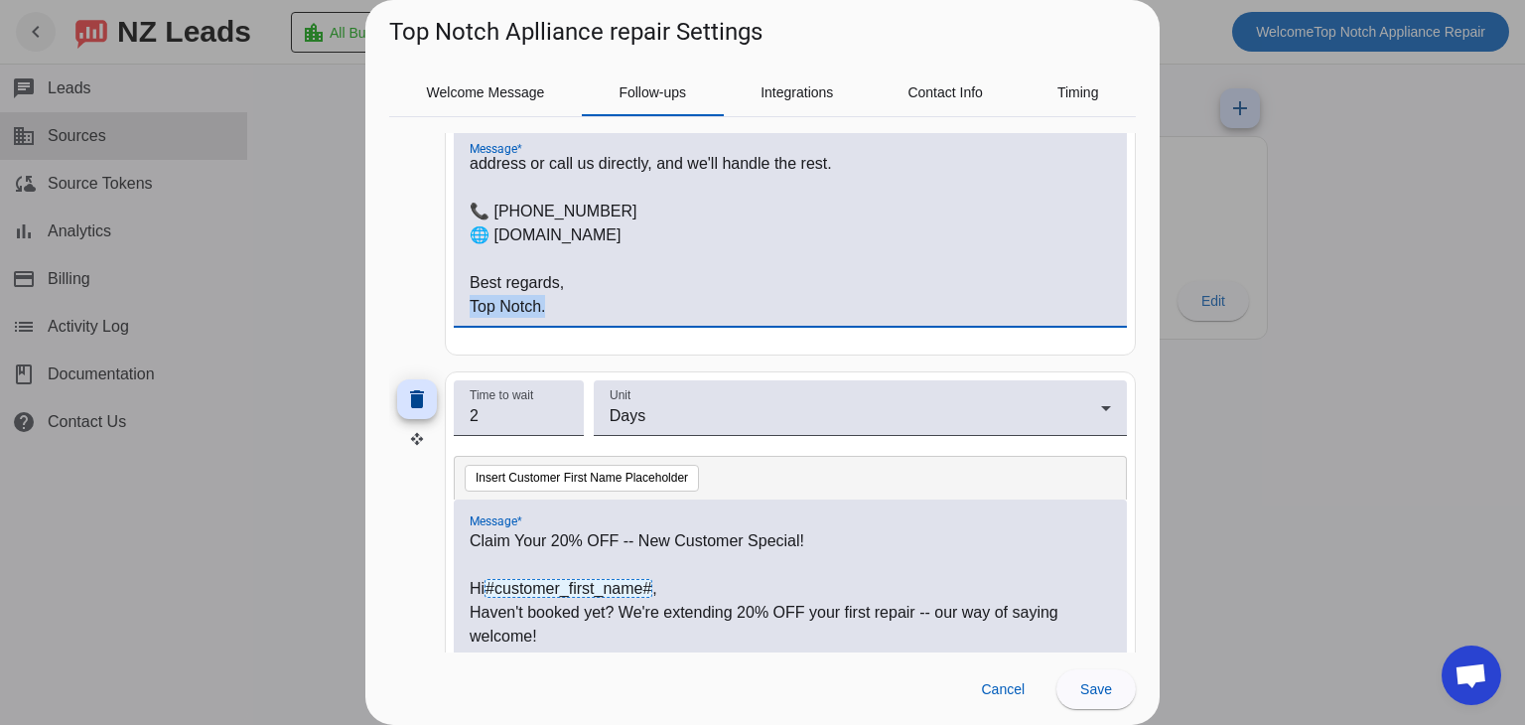
drag, startPoint x: 537, startPoint y: 303, endPoint x: 456, endPoint y: 302, distance: 81.4
click at [456, 302] on div "Hi #customer_first_name# , Just checking in -- are you still needing appliance …" at bounding box center [790, 226] width 673 height 199
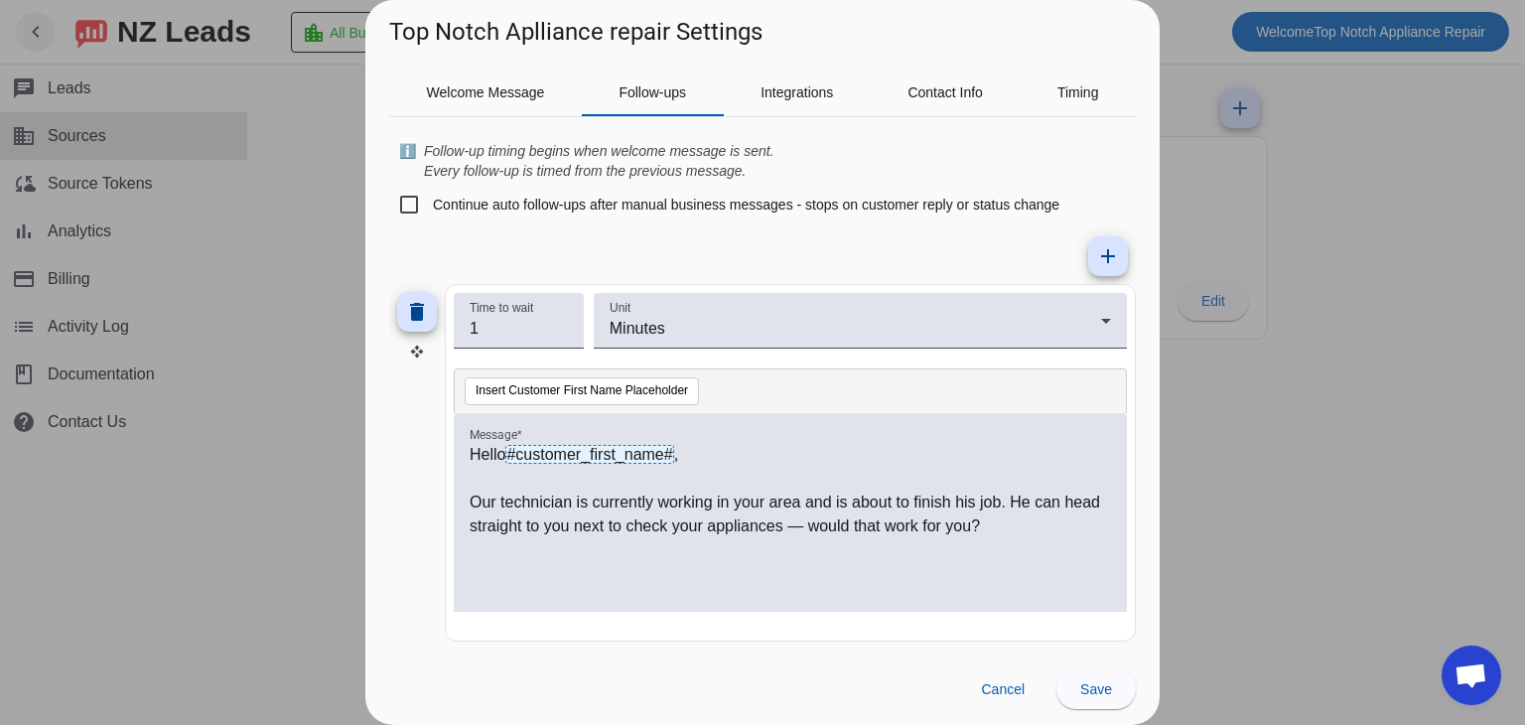
scroll to position [0, 0]
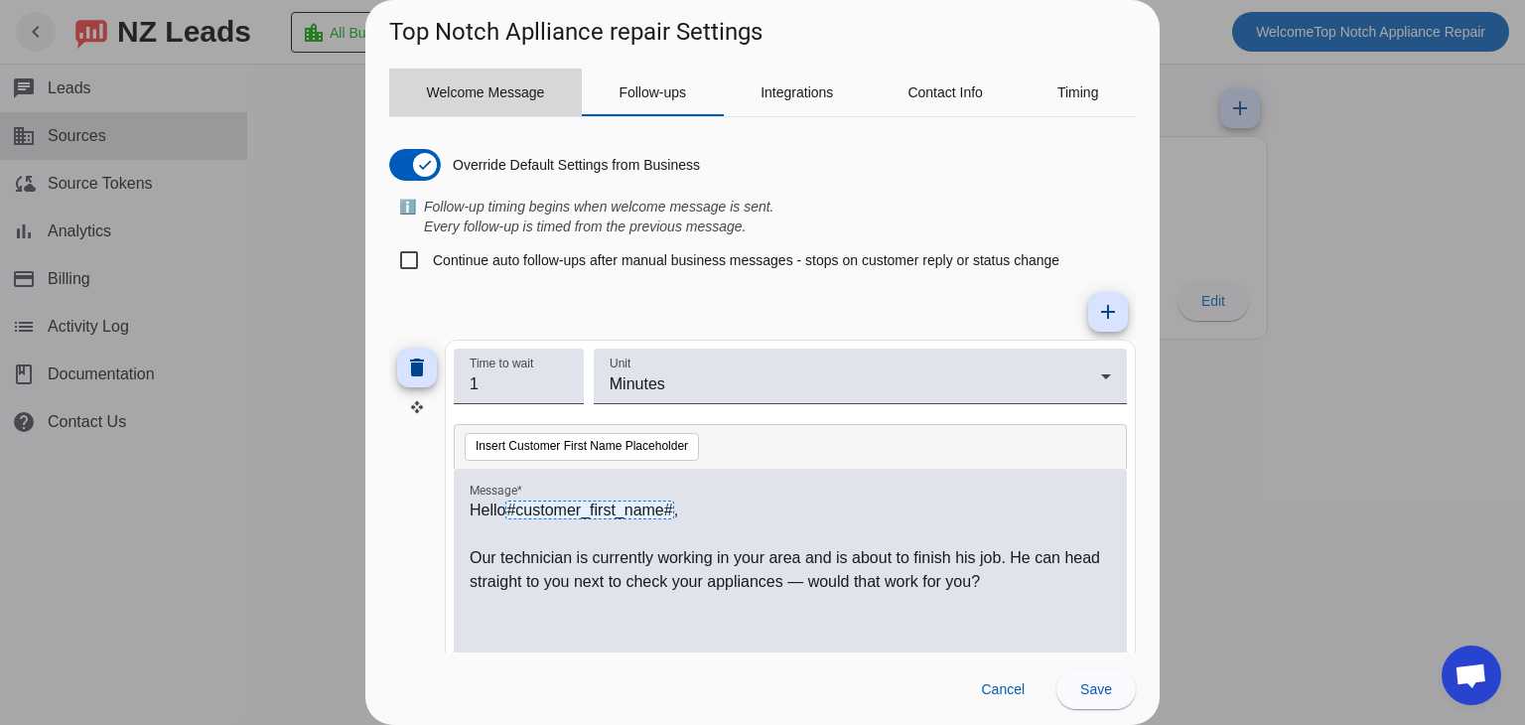
click at [496, 101] on span "Welcome Message" at bounding box center [486, 92] width 118 height 48
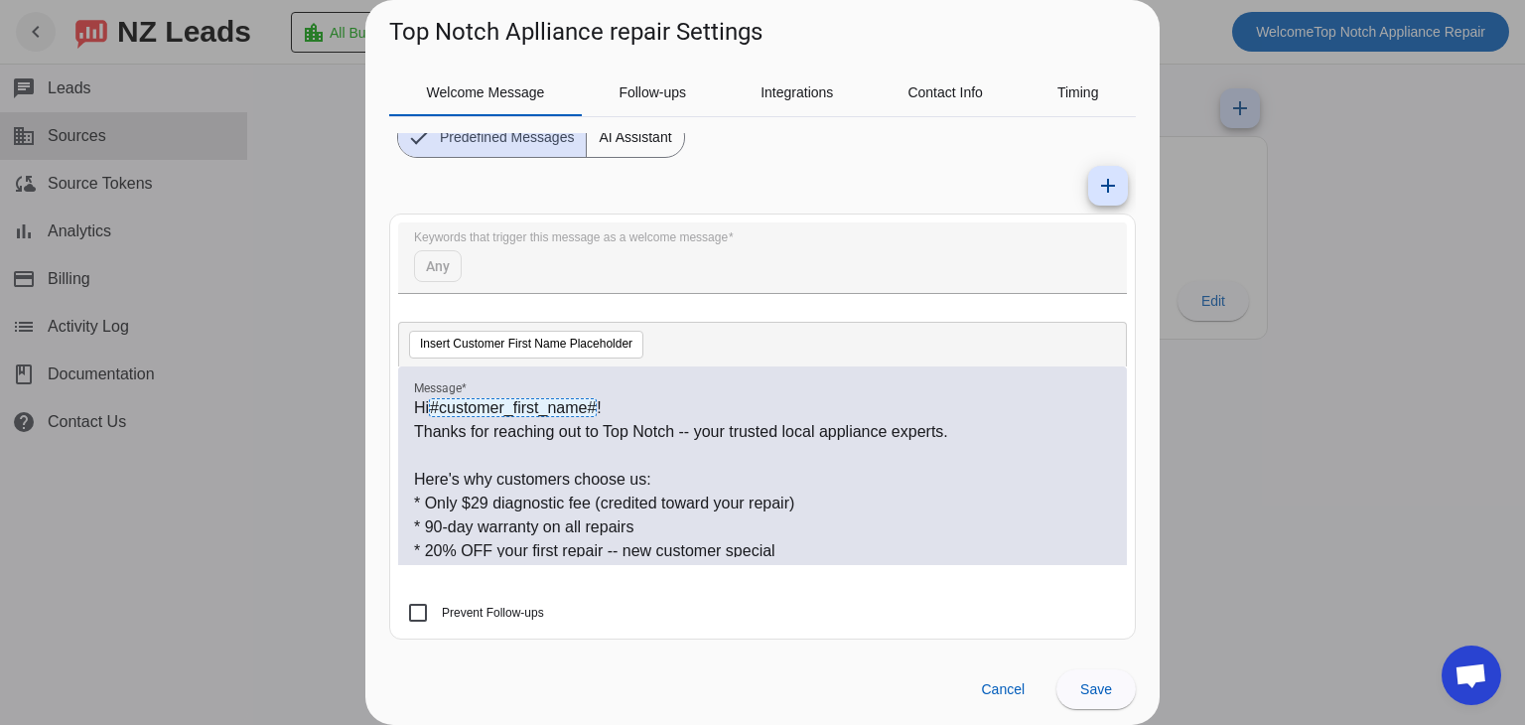
scroll to position [291, 0]
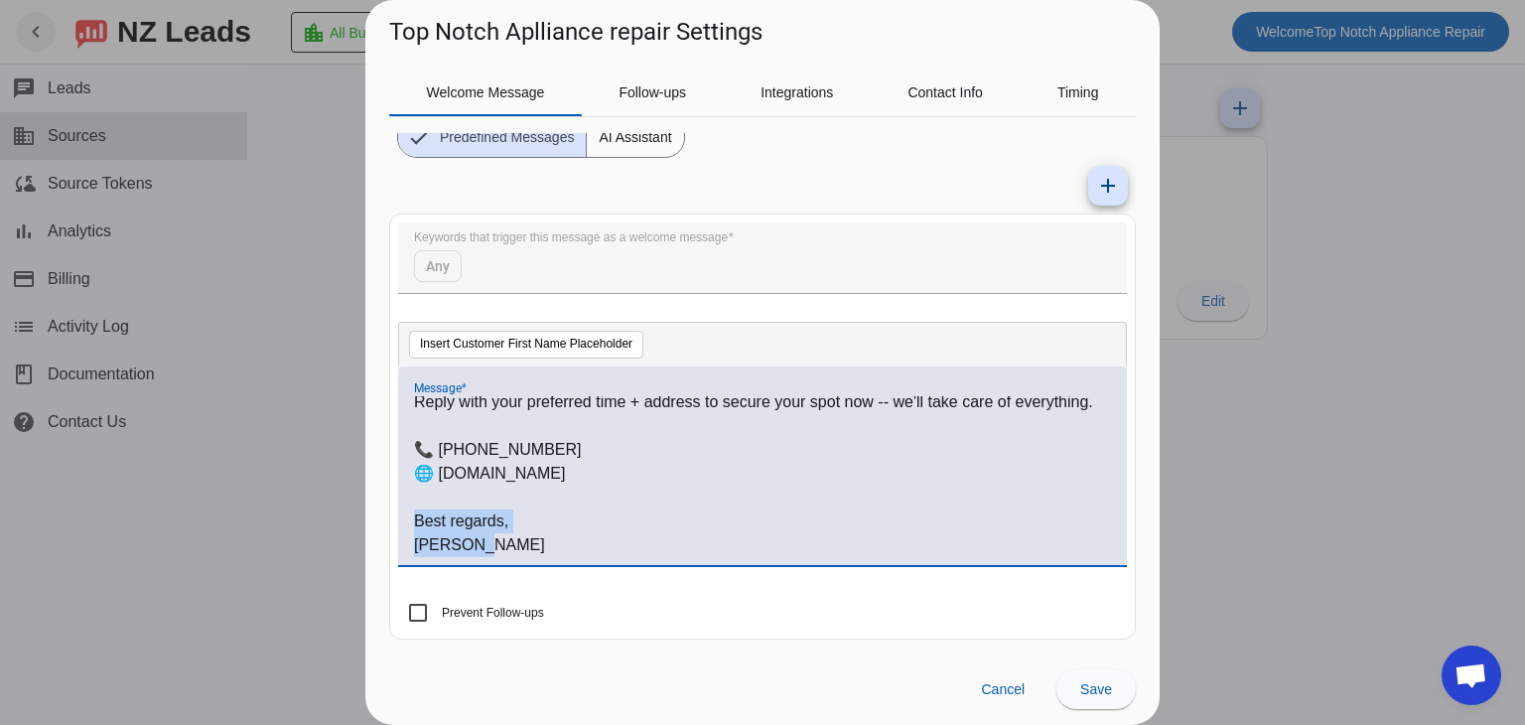
drag, startPoint x: 503, startPoint y: 537, endPoint x: 393, endPoint y: 524, distance: 110.9
click at [393, 524] on mat-card "Keywords that trigger this message as a welcome message Any Insert Customer Fir…" at bounding box center [762, 426] width 746 height 426
click at [459, 541] on p "[PERSON_NAME]" at bounding box center [762, 545] width 697 height 24
drag, startPoint x: 479, startPoint y: 552, endPoint x: 375, endPoint y: 548, distance: 104.3
click at [375, 548] on div "Welcome Message Follow-ups Integrations Contact Info Timing Override Default Se…" at bounding box center [762, 351] width 794 height 604
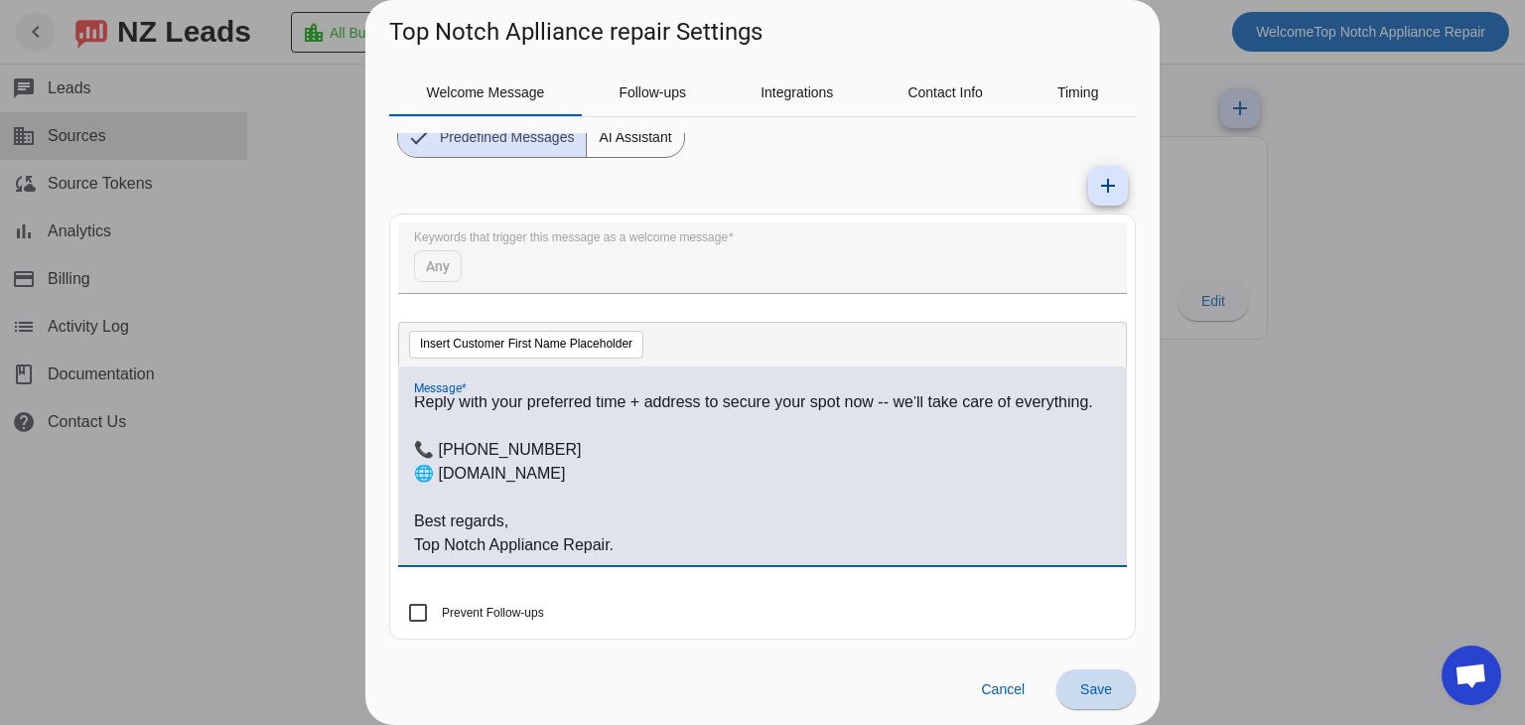
click at [1092, 687] on span "Save" at bounding box center [1096, 689] width 32 height 16
